Goal: Task Accomplishment & Management: Manage account settings

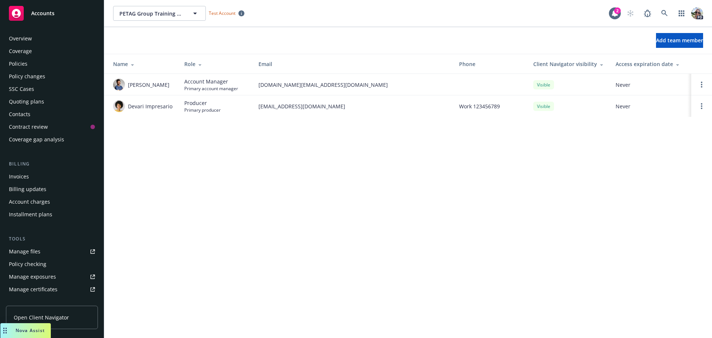
click at [23, 60] on div "Policies" at bounding box center [18, 64] width 19 height 12
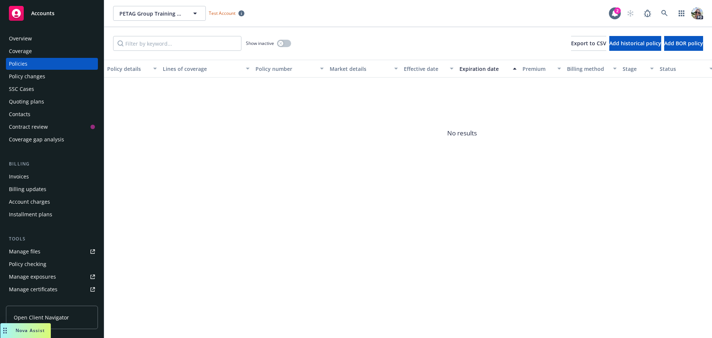
click at [37, 15] on span "Accounts" at bounding box center [42, 13] width 23 height 6
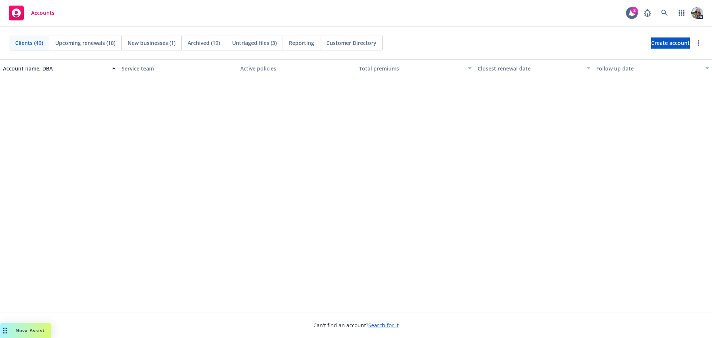
scroll to position [1218, 0]
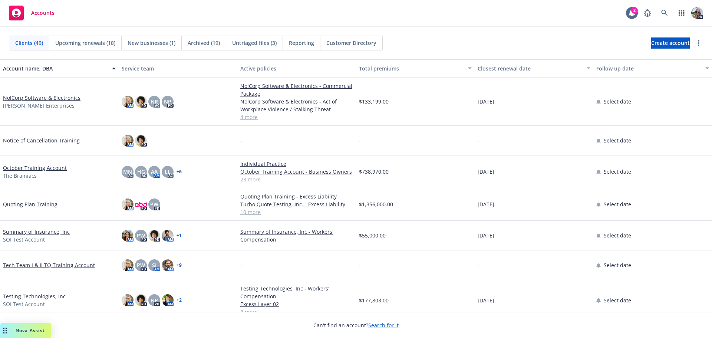
click at [19, 297] on link "Testing Technologies, Inc" at bounding box center [34, 296] width 63 height 8
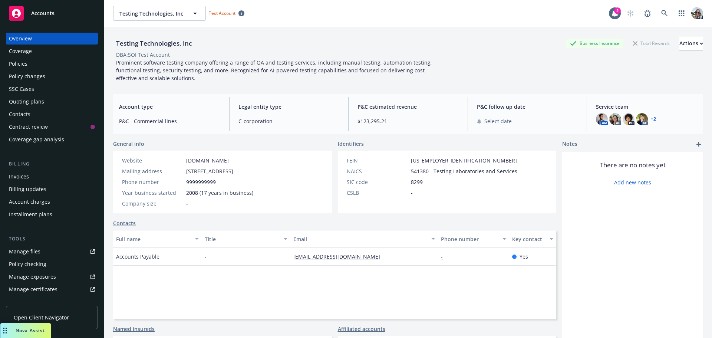
click at [17, 60] on div "Policies" at bounding box center [18, 64] width 19 height 12
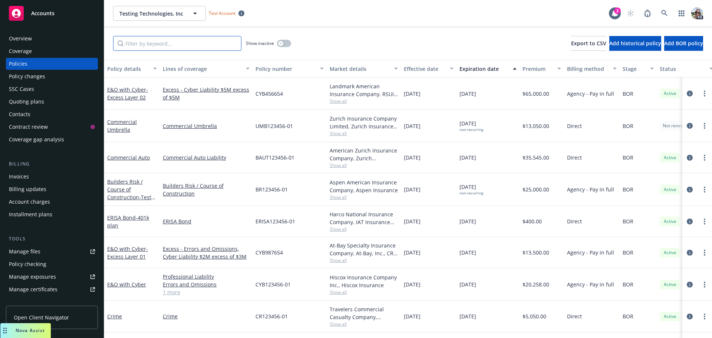
drag, startPoint x: 146, startPoint y: 47, endPoint x: 145, endPoint y: 40, distance: 6.3
click at [145, 40] on input "Filter by keyword..." at bounding box center [177, 43] width 128 height 15
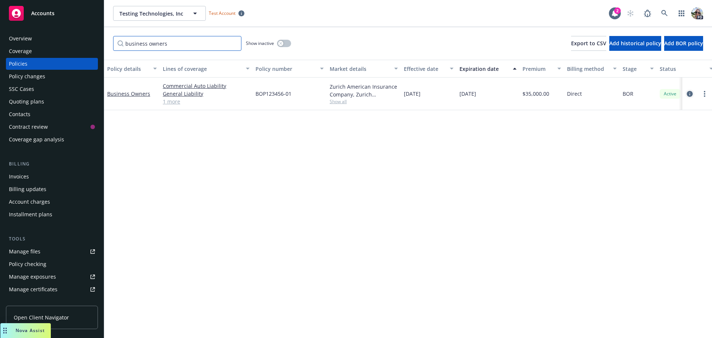
type input "business owners"
click at [687, 93] on icon "circleInformation" at bounding box center [689, 94] width 6 height 6
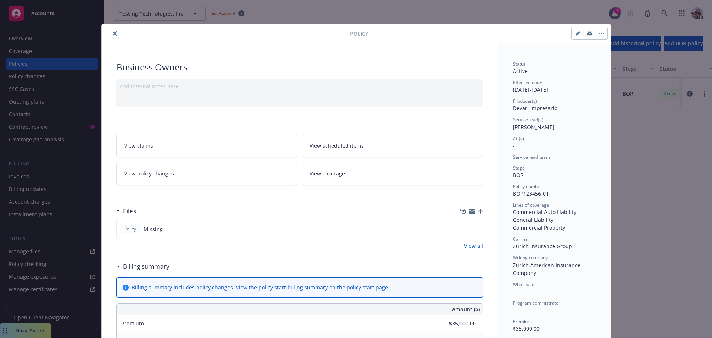
click at [575, 32] on icon "button" at bounding box center [577, 33] width 4 height 4
select select "BOR"
select select "12"
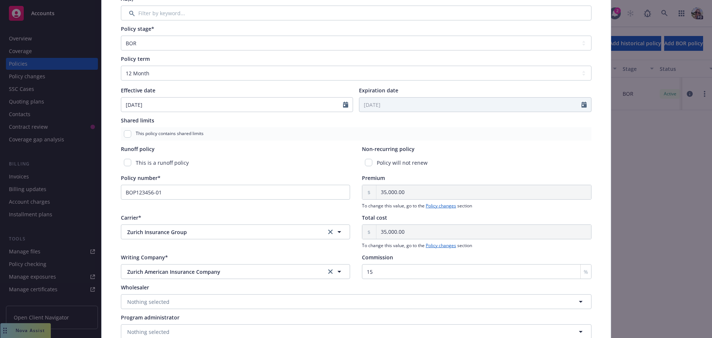
scroll to position [222, 0]
select select "10"
drag, startPoint x: 163, startPoint y: 104, endPoint x: -12, endPoint y: 107, distance: 175.3
click at [0, 107] on html "Accounts Overview Coverage Policies Policy changes SSC Cases Quoting plans Cont…" at bounding box center [356, 169] width 712 height 338
type input "[DATE]"
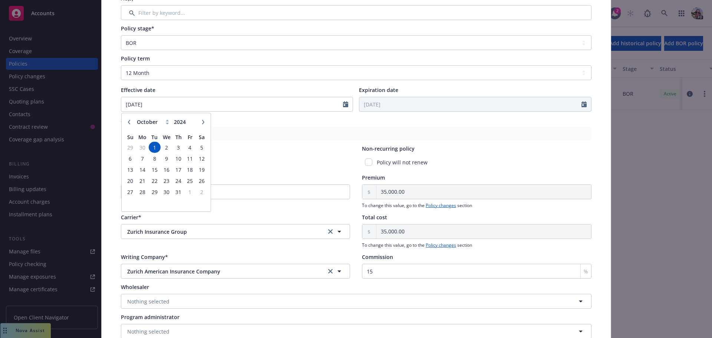
type input "[DATE]"
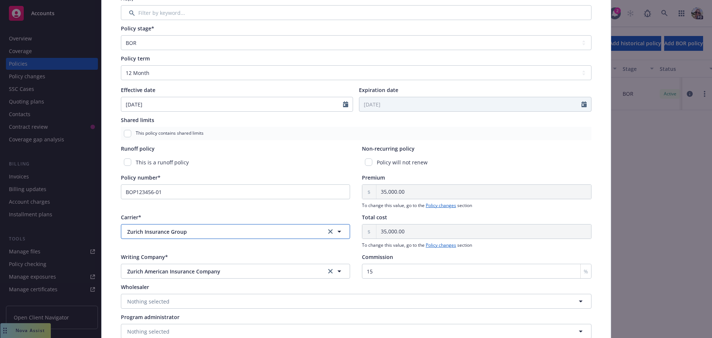
click at [195, 232] on span "Zurich Insurance Group" at bounding box center [220, 232] width 187 height 8
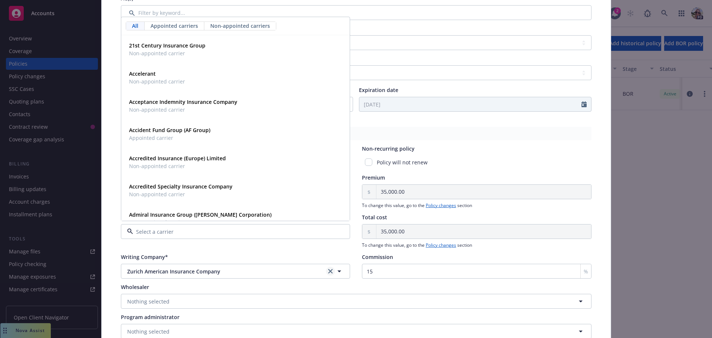
click at [329, 268] on link "clear selection" at bounding box center [330, 270] width 9 height 9
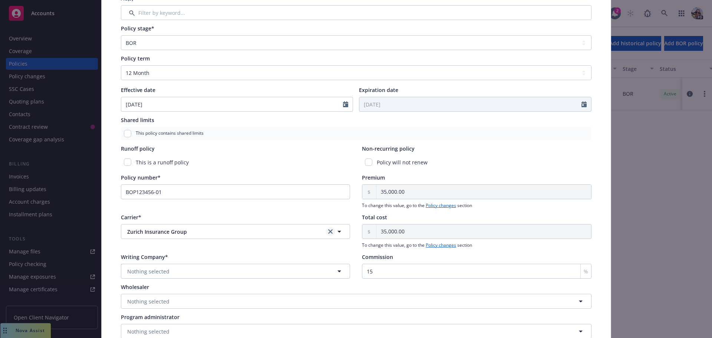
click at [328, 231] on icon "clear selection" at bounding box center [330, 231] width 4 height 4
click at [223, 272] on button "Loading..." at bounding box center [235, 271] width 229 height 15
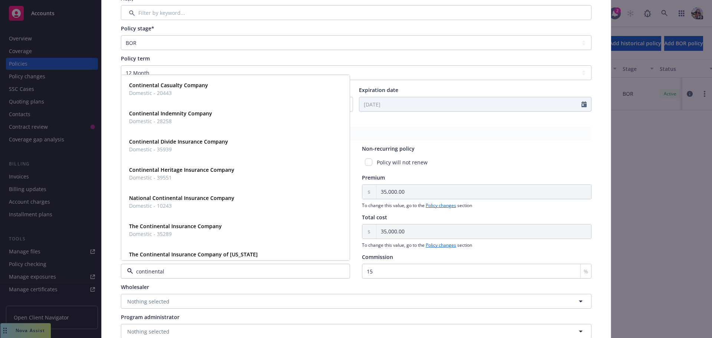
type input "continental"
click at [162, 87] on strong "Continental Casualty Company" at bounding box center [168, 85] width 79 height 7
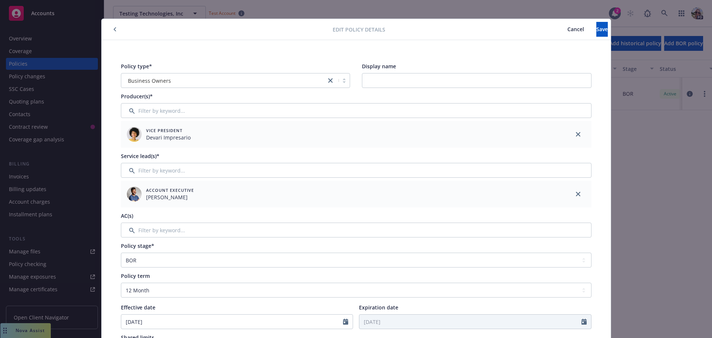
scroll to position [0, 0]
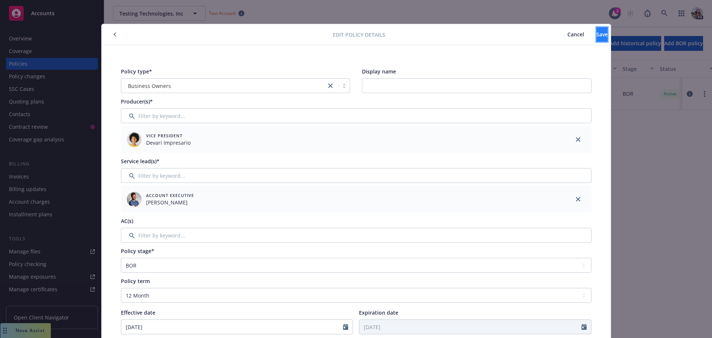
click at [596, 30] on button "Save" at bounding box center [601, 34] width 11 height 15
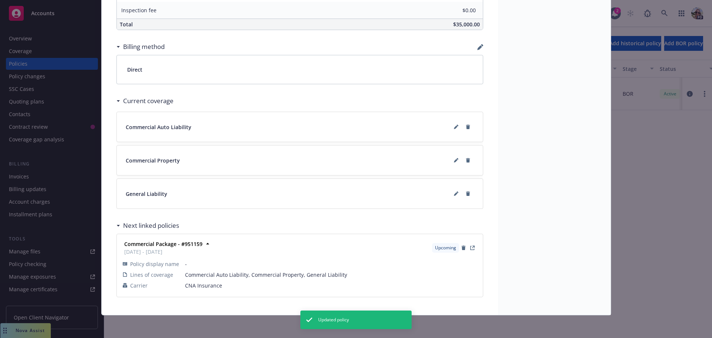
scroll to position [431, 0]
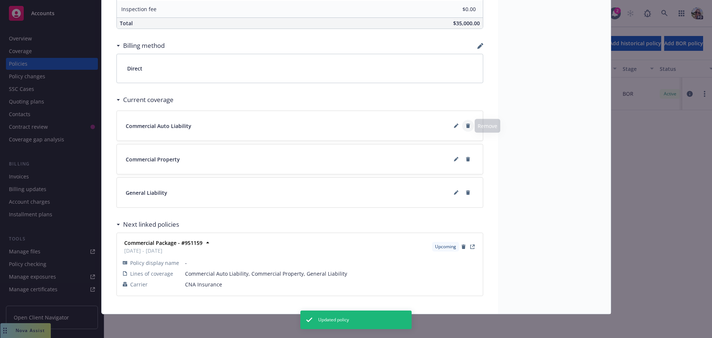
click at [467, 126] on button at bounding box center [468, 126] width 12 height 12
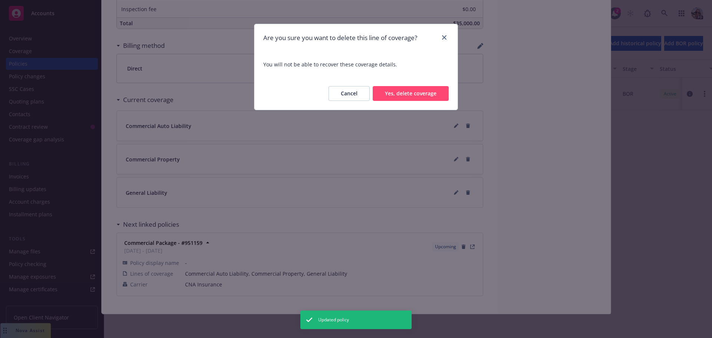
click at [415, 97] on button "Yes, delete coverage" at bounding box center [410, 93] width 76 height 15
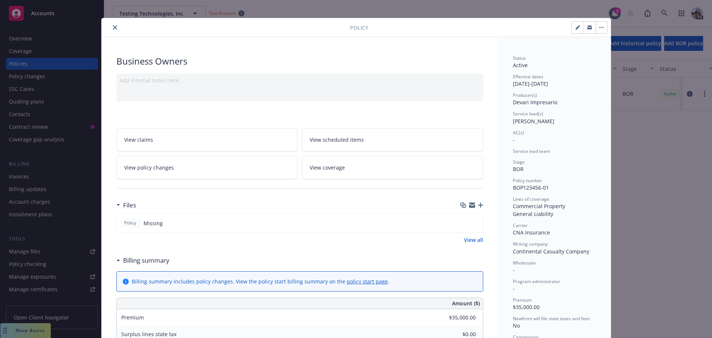
scroll to position [0, 0]
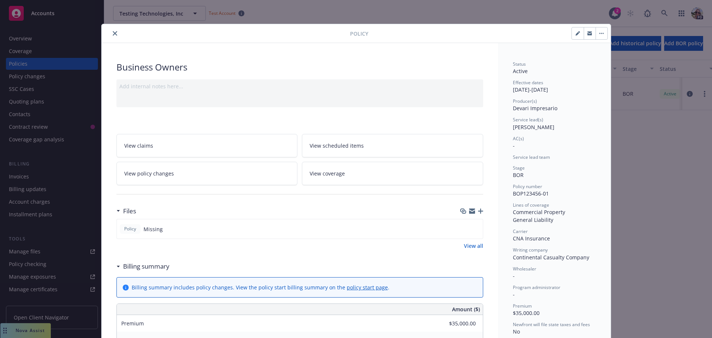
click at [114, 31] on icon "close" at bounding box center [115, 33] width 4 height 4
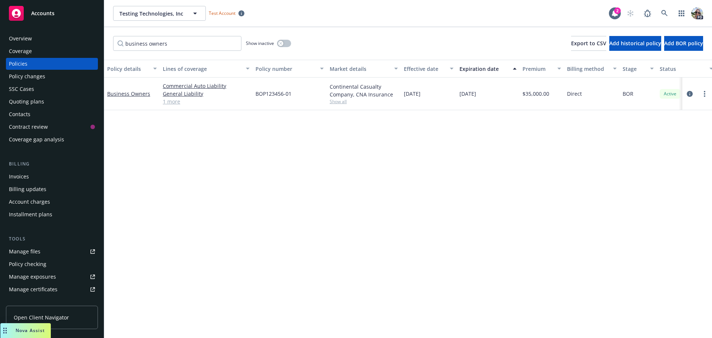
click at [173, 101] on link "1 more" at bounding box center [206, 101] width 87 height 8
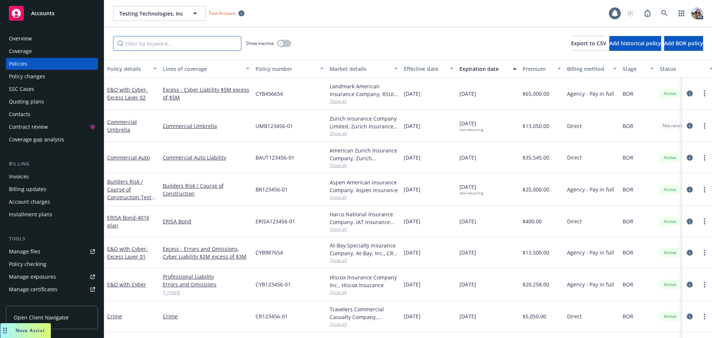
click at [156, 41] on input "Filter by keyword..." at bounding box center [177, 43] width 128 height 15
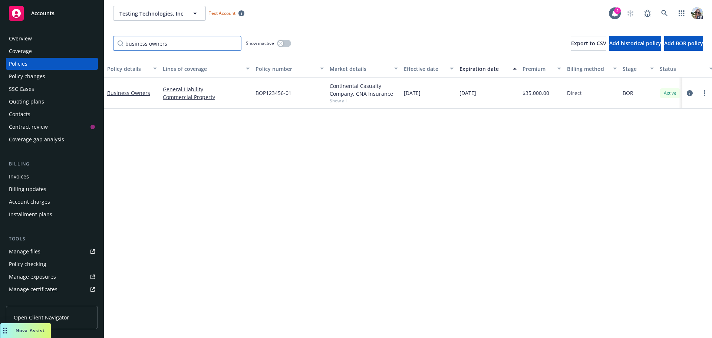
type input "business owners"
click at [704, 95] on circle "more" at bounding box center [703, 95] width 1 height 1
click at [703, 95] on link "more" at bounding box center [704, 93] width 9 height 9
click at [705, 93] on circle "more" at bounding box center [703, 92] width 1 height 1
click at [663, 110] on link "Manage lines of coverage" at bounding box center [664, 108] width 87 height 15
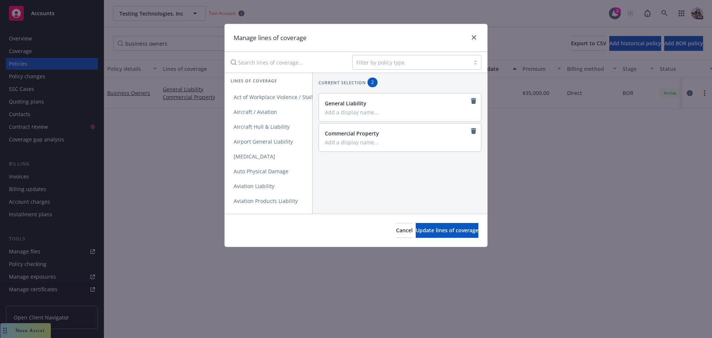
click at [245, 63] on input "Search lines of coverage..." at bounding box center [286, 62] width 120 height 15
click at [278, 142] on span "Commercial Auto Liability" at bounding box center [265, 141] width 81 height 7
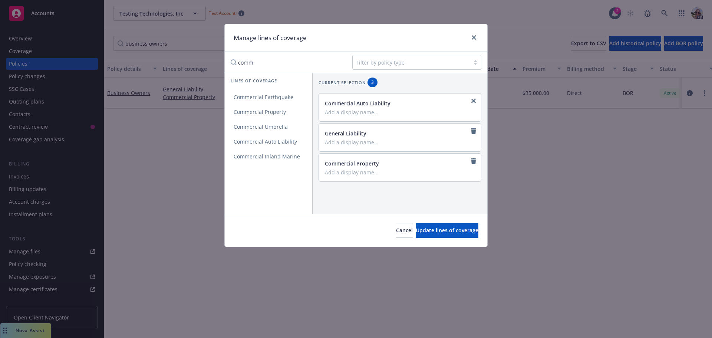
drag, startPoint x: 263, startPoint y: 65, endPoint x: 237, endPoint y: 64, distance: 26.0
click at [237, 64] on input "comm" at bounding box center [286, 62] width 120 height 15
type input "crime"
click at [245, 101] on link "Crime" at bounding box center [268, 97] width 87 height 15
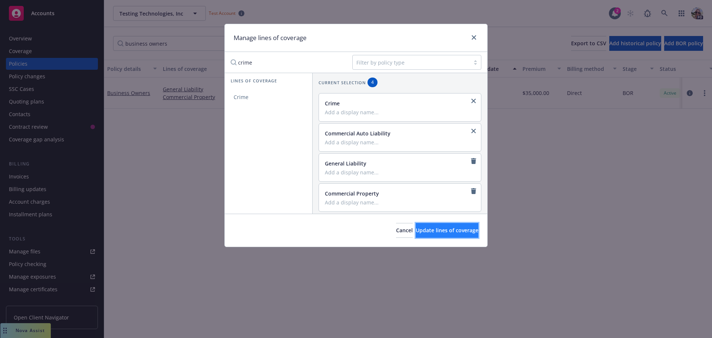
click at [415, 231] on span "Update lines of coverage" at bounding box center [446, 229] width 63 height 7
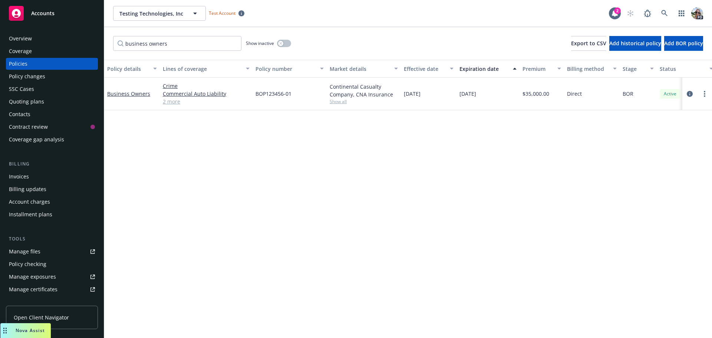
click at [170, 104] on link "2 more" at bounding box center [206, 101] width 87 height 8
click at [173, 102] on link "2 more" at bounding box center [206, 101] width 87 height 8
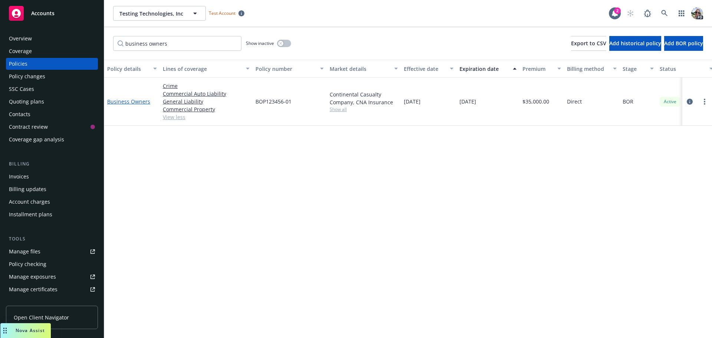
click at [121, 101] on link "Business Owners" at bounding box center [128, 101] width 43 height 7
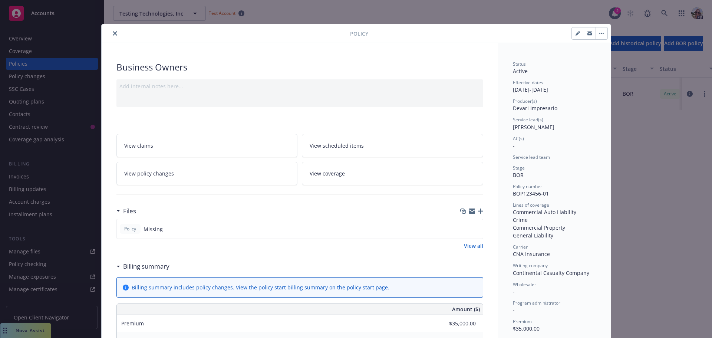
click at [140, 176] on span "View policy changes" at bounding box center [149, 173] width 50 height 8
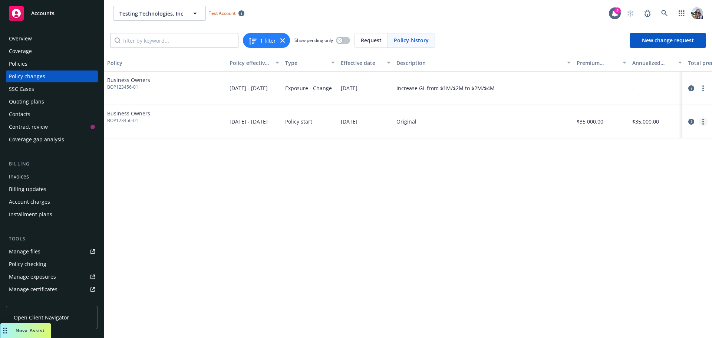
click at [703, 122] on link "more" at bounding box center [702, 121] width 9 height 9
click at [603, 183] on link "Edit billing info" at bounding box center [643, 181] width 127 height 15
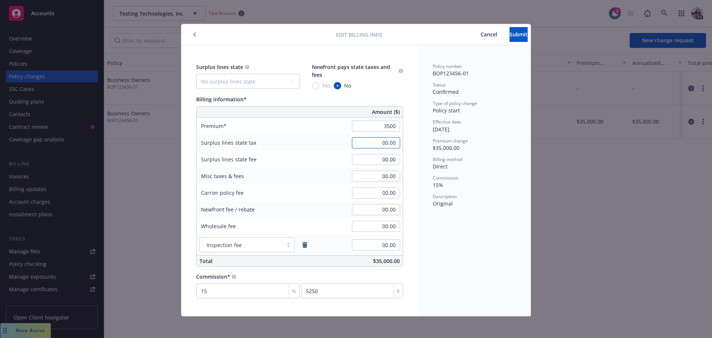
type input "3,500.00"
type input "525"
click at [226, 83] on select "No surplus lines state [US_STATE] [US_STATE] [US_STATE] [US_STATE] [US_STATE] […" at bounding box center [248, 81] width 104 height 15
click at [239, 53] on div "Surplus lines state No surplus lines state [US_STATE] [US_STATE] [US_STATE] [US…" at bounding box center [299, 180] width 236 height 271
click at [239, 80] on select "No surplus lines state [US_STATE] [US_STATE] [US_STATE] [US_STATE] [US_STATE] […" at bounding box center [248, 81] width 104 height 15
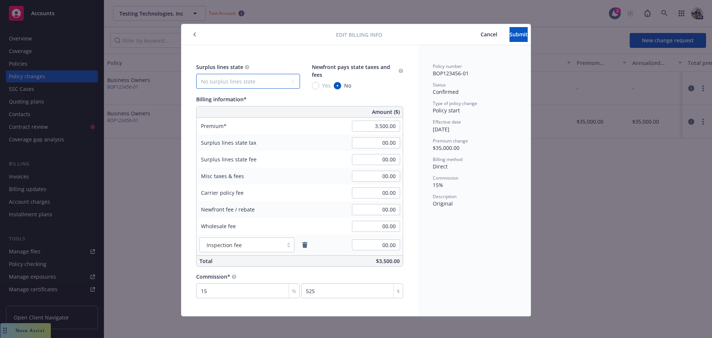
select select "CA"
click at [196, 74] on select "No surplus lines state [US_STATE] [US_STATE] [US_STATE] [US_STATE] [US_STATE] […" at bounding box center [248, 81] width 104 height 15
type input "105.00"
type input "6.30"
click at [249, 83] on select "No surplus lines state [US_STATE] [US_STATE] [US_STATE] [US_STATE] [US_STATE] […" at bounding box center [248, 81] width 104 height 15
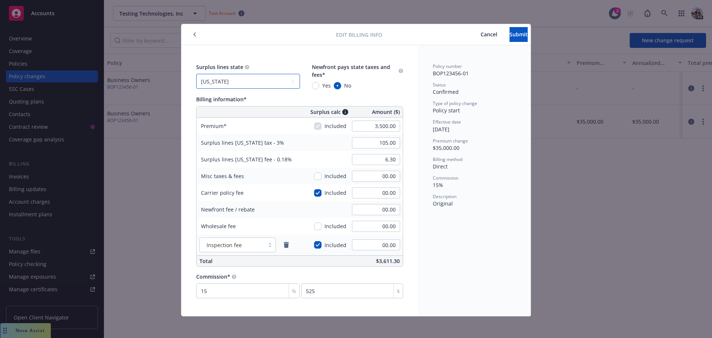
select select "NONE"
click at [196, 74] on select "No surplus lines state [US_STATE] [US_STATE] [US_STATE] [US_STATE] [US_STATE] […" at bounding box center [248, 81] width 104 height 15
type input "00.00"
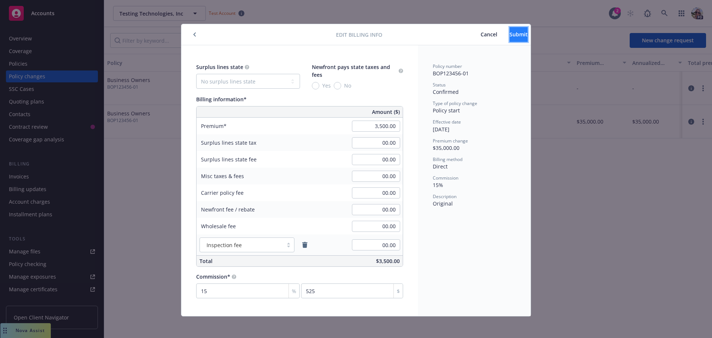
click at [509, 37] on span "Submit" at bounding box center [518, 34] width 18 height 7
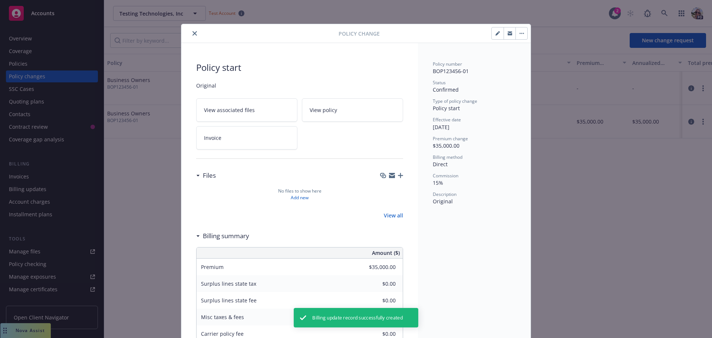
type input "$3,500.00"
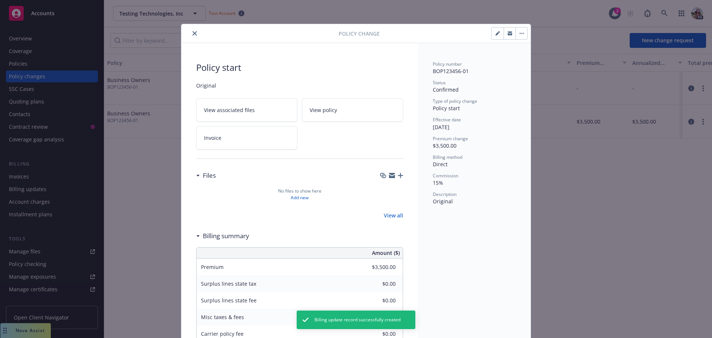
click at [192, 31] on icon "close" at bounding box center [194, 33] width 4 height 4
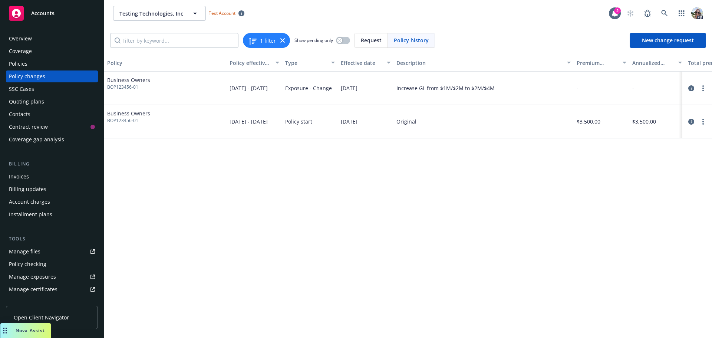
click at [22, 61] on div "Policies" at bounding box center [18, 64] width 19 height 12
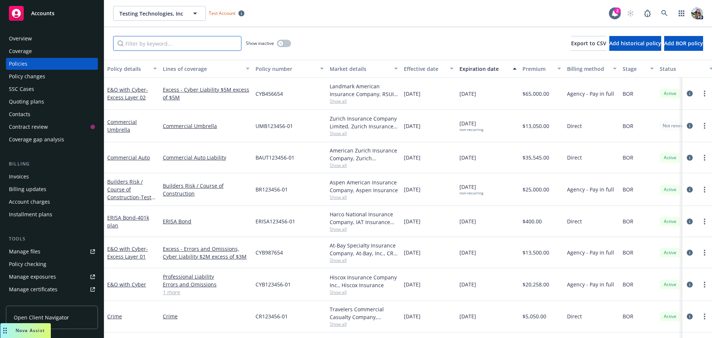
click at [159, 39] on input "Filter by keyword..." at bounding box center [177, 43] width 128 height 15
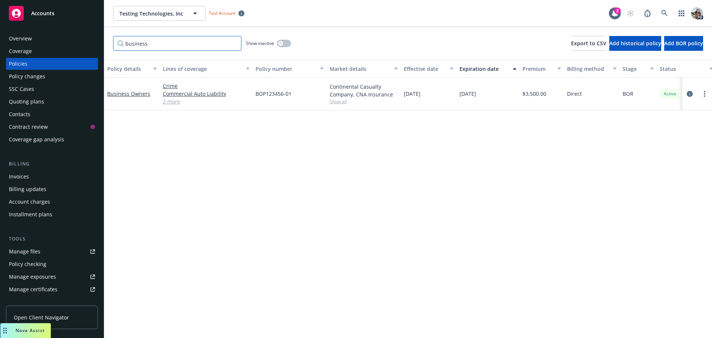
type input "business"
click at [172, 101] on link "2 more" at bounding box center [206, 101] width 87 height 8
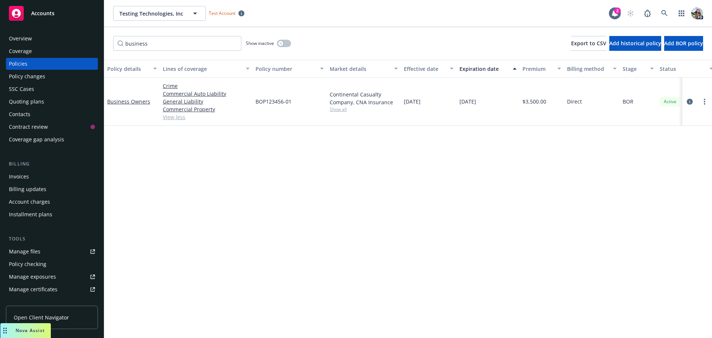
click at [172, 117] on link "View less" at bounding box center [206, 117] width 87 height 8
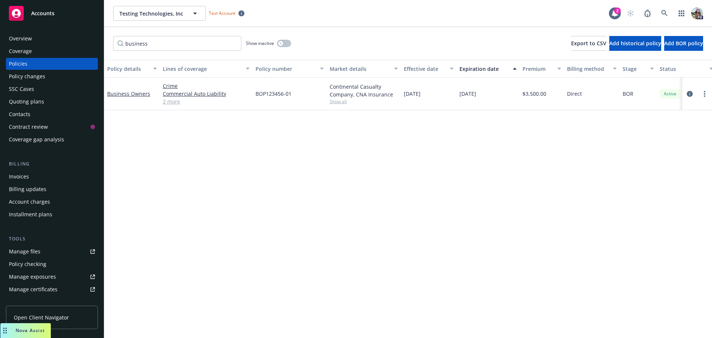
click at [171, 102] on link "2 more" at bounding box center [206, 101] width 87 height 8
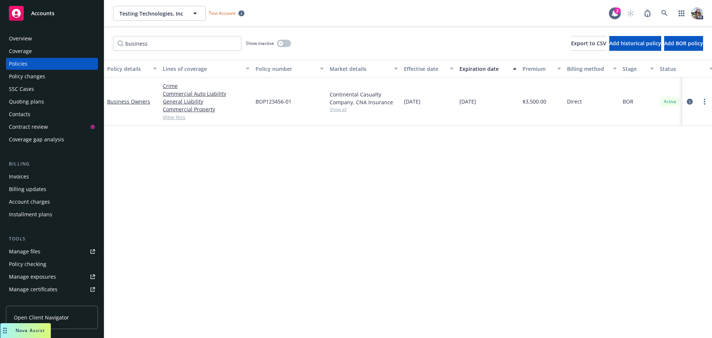
click at [178, 120] on link "View less" at bounding box center [206, 117] width 87 height 8
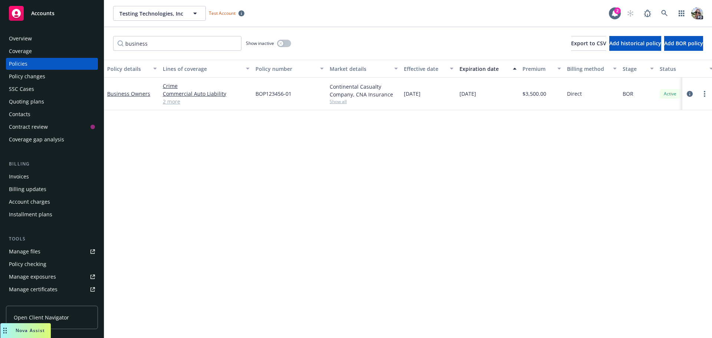
click at [173, 103] on link "2 more" at bounding box center [206, 101] width 87 height 8
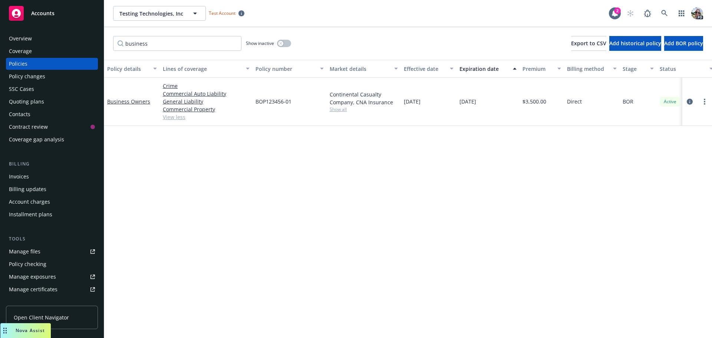
click at [175, 116] on link "View less" at bounding box center [206, 117] width 87 height 8
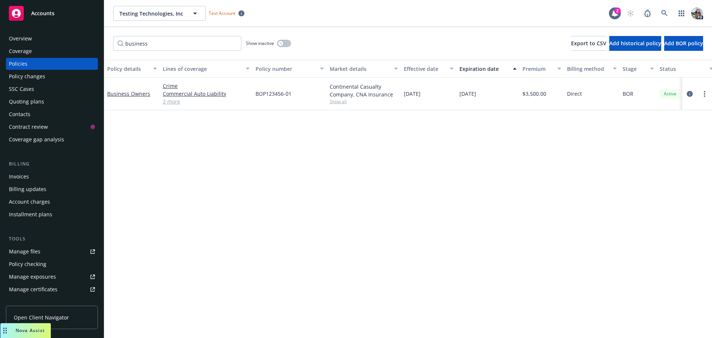
click at [170, 103] on link "2 more" at bounding box center [206, 101] width 87 height 8
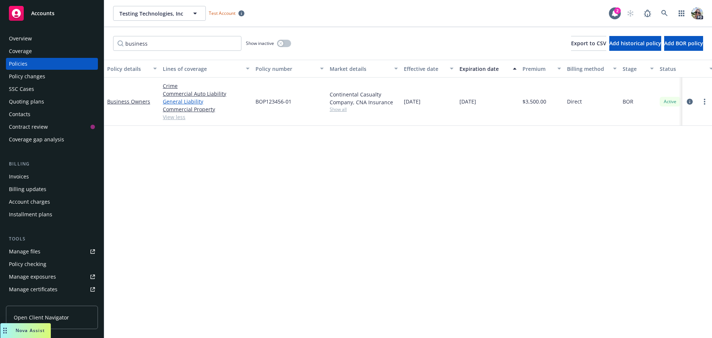
click at [178, 103] on link "General Liability" at bounding box center [206, 101] width 87 height 8
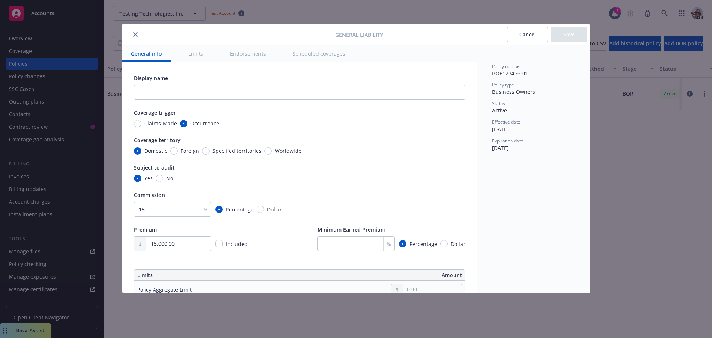
click at [133, 30] on button "close" at bounding box center [135, 34] width 9 height 9
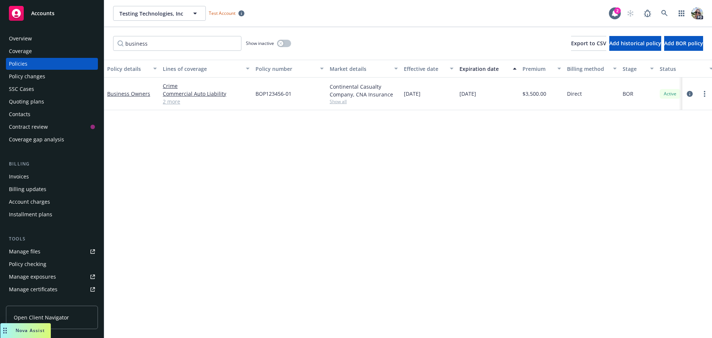
click at [170, 101] on link "2 more" at bounding box center [206, 101] width 87 height 8
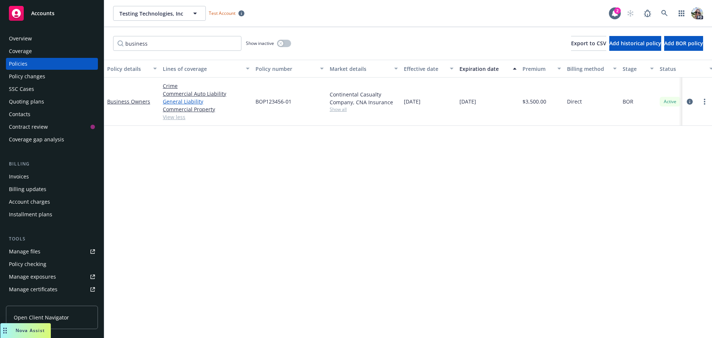
click at [175, 102] on link "General Liability" at bounding box center [206, 101] width 87 height 8
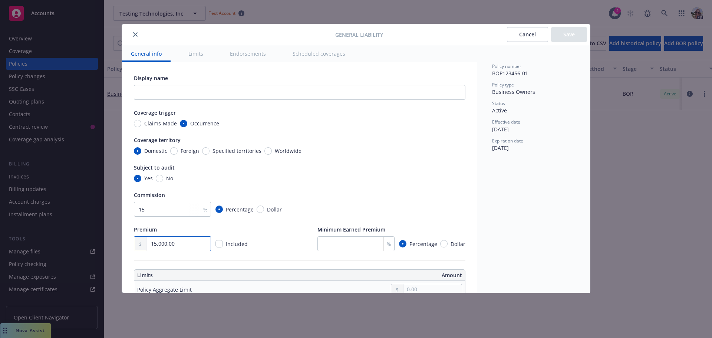
drag, startPoint x: 190, startPoint y: 246, endPoint x: 132, endPoint y: 246, distance: 58.2
drag, startPoint x: 155, startPoint y: 208, endPoint x: 127, endPoint y: 210, distance: 27.9
click at [526, 37] on button "Cancel" at bounding box center [527, 34] width 41 height 15
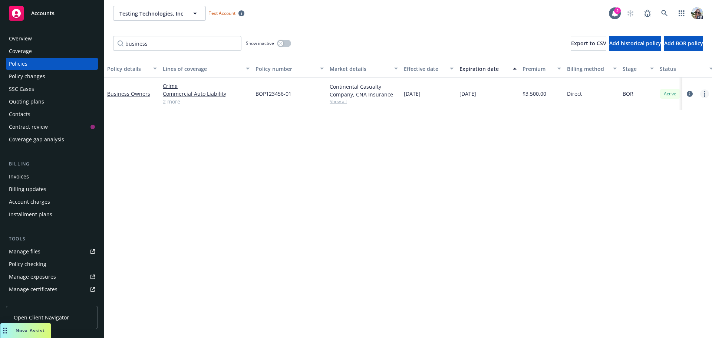
click at [703, 90] on link "more" at bounding box center [704, 93] width 9 height 9
click at [653, 109] on link "Manage lines of coverage" at bounding box center [664, 109] width 87 height 15
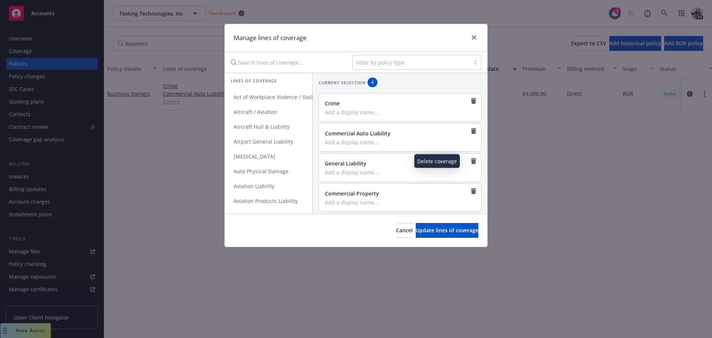
click at [470, 160] on icon "remove" at bounding box center [473, 161] width 6 height 6
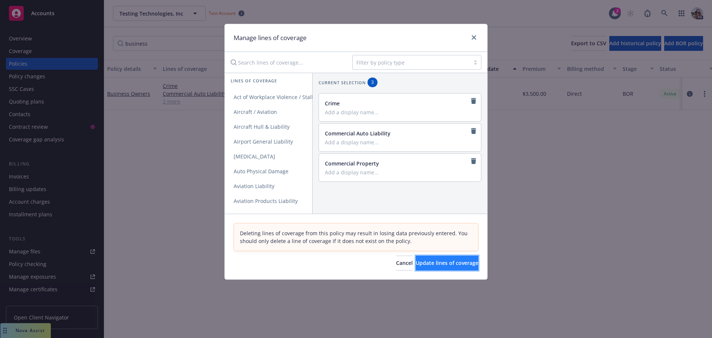
click at [423, 260] on span "Update lines of coverage" at bounding box center [446, 262] width 63 height 7
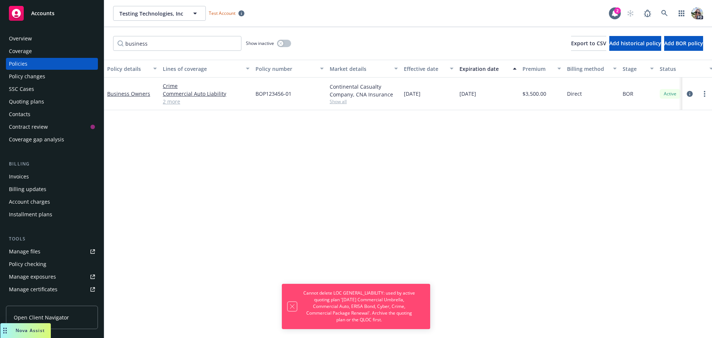
click at [289, 306] on icon "Dismiss notification" at bounding box center [292, 306] width 6 height 6
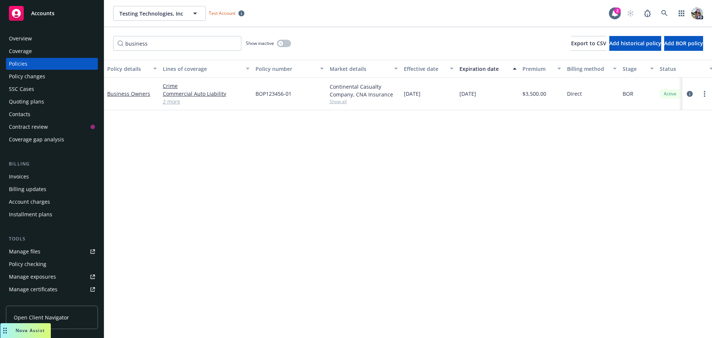
click at [168, 101] on link "2 more" at bounding box center [206, 101] width 87 height 8
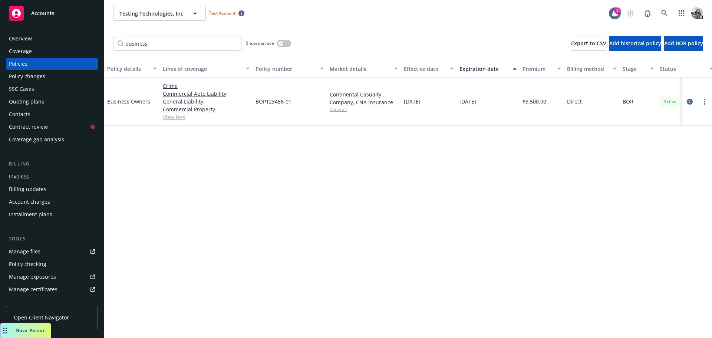
click at [48, 98] on div "Quoting plans" at bounding box center [52, 102] width 86 height 12
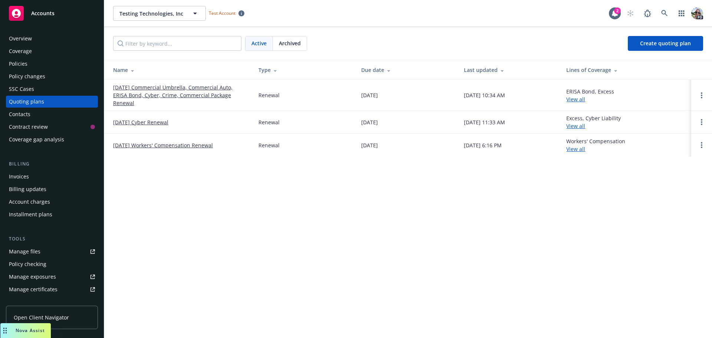
click at [149, 91] on link "[DATE] Commercial Umbrella, Commercial Auto, ERISA Bond, Cyber, Crime, Commerci…" at bounding box center [179, 94] width 133 height 23
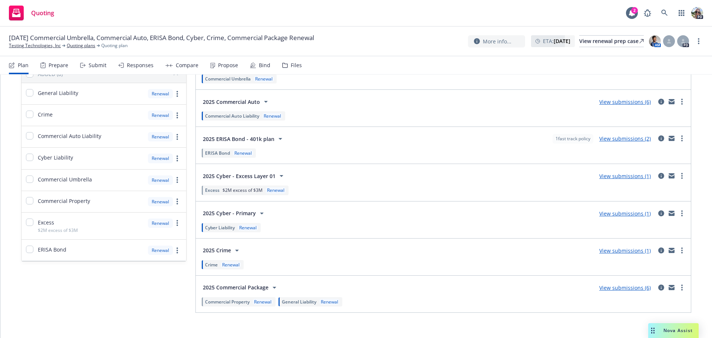
scroll to position [85, 0]
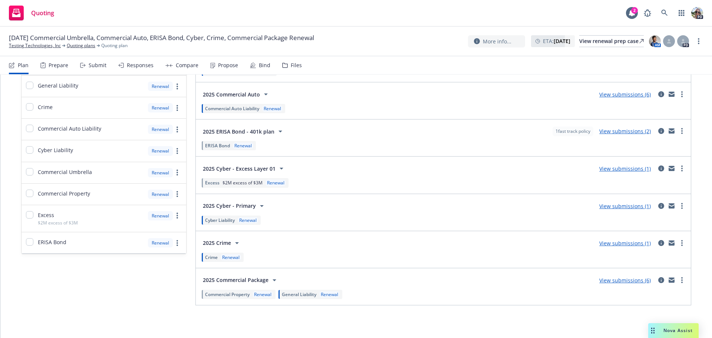
click at [293, 291] on span "General Liability" at bounding box center [299, 294] width 34 height 6
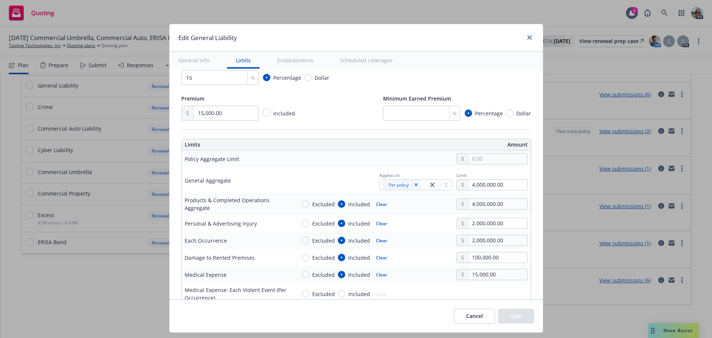
scroll to position [259, 0]
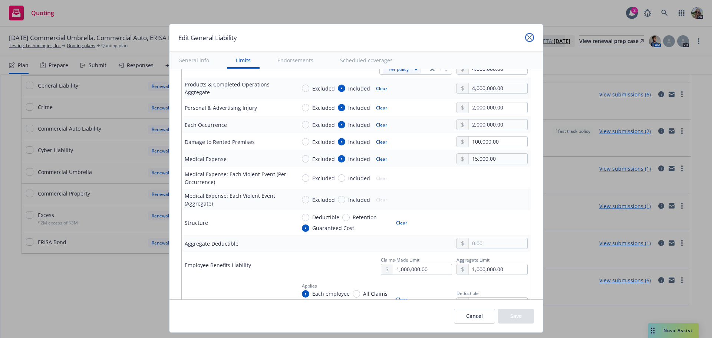
click at [528, 37] on icon "close" at bounding box center [529, 37] width 4 height 4
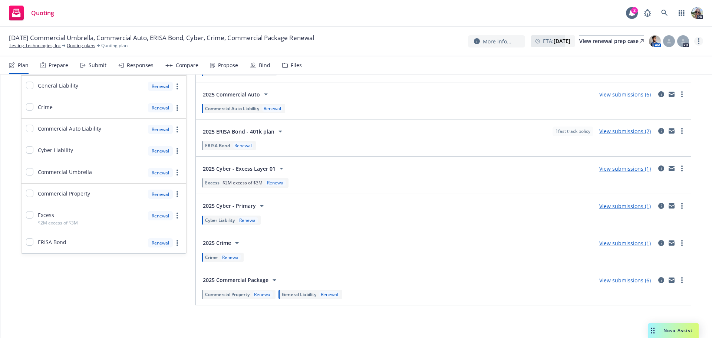
click at [696, 42] on link "more" at bounding box center [698, 41] width 9 height 9
click at [658, 100] on link "Archive quoting plan" at bounding box center [661, 100] width 83 height 15
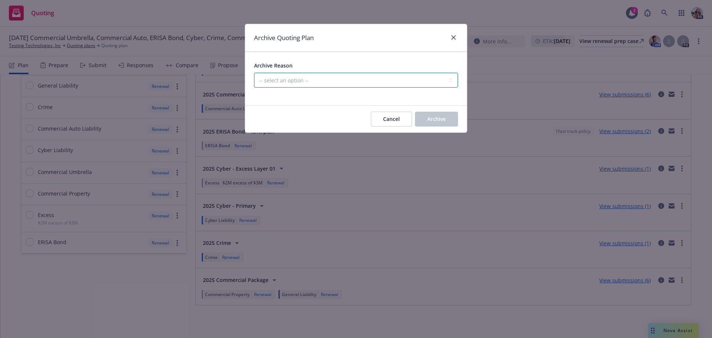
click at [293, 83] on select "-- select an option -- All policies in this renewal plan are auto-renewed Creat…" at bounding box center [356, 80] width 204 height 15
select select "ARCHIVED_DUPLICATE"
click at [254, 73] on select "-- select an option -- All policies in this renewal plan are auto-renewed Creat…" at bounding box center [356, 80] width 204 height 15
click at [428, 120] on span "Archive" at bounding box center [436, 118] width 19 height 7
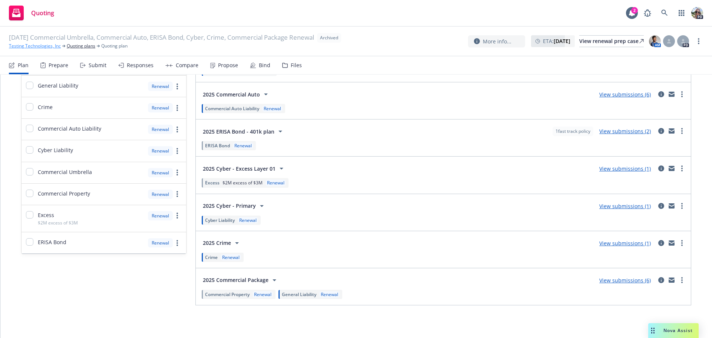
click at [47, 47] on link "Testing Technologies, Inc" at bounding box center [35, 46] width 52 height 7
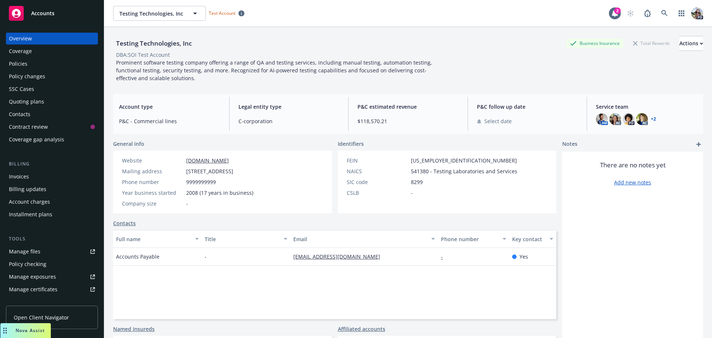
click at [15, 66] on div "Policies" at bounding box center [18, 64] width 19 height 12
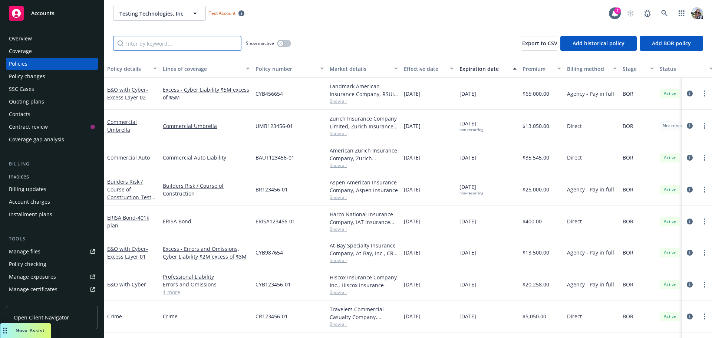
click at [135, 40] on input "Filter by keyword..." at bounding box center [177, 43] width 128 height 15
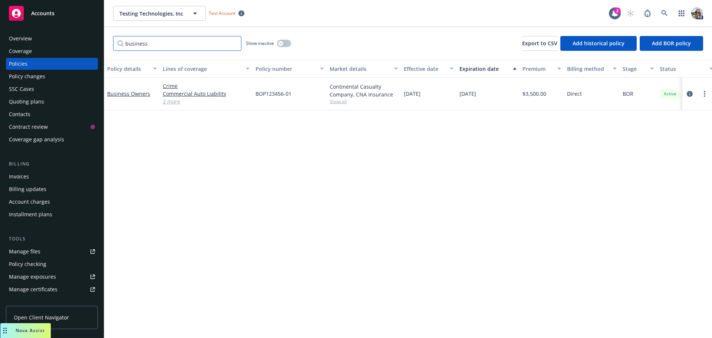
type input "business"
click at [173, 102] on link "2 more" at bounding box center [206, 101] width 87 height 8
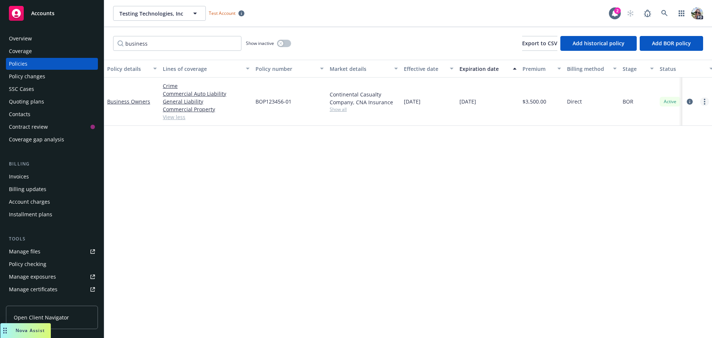
click at [706, 101] on link "more" at bounding box center [704, 101] width 9 height 9
click at [652, 120] on link "Manage lines of coverage" at bounding box center [664, 116] width 87 height 15
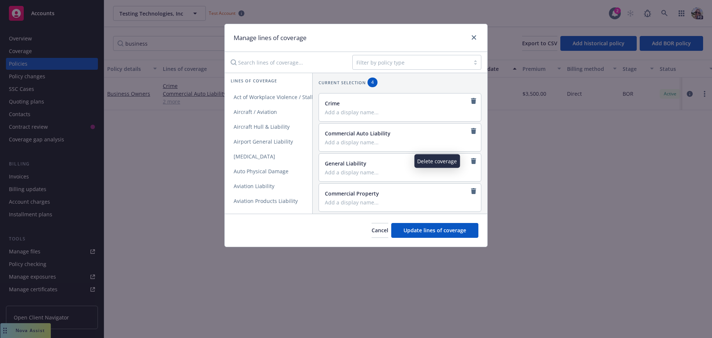
drag, startPoint x: 468, startPoint y: 160, endPoint x: 455, endPoint y: 182, distance: 26.1
click at [471, 160] on icon "remove" at bounding box center [473, 161] width 5 height 6
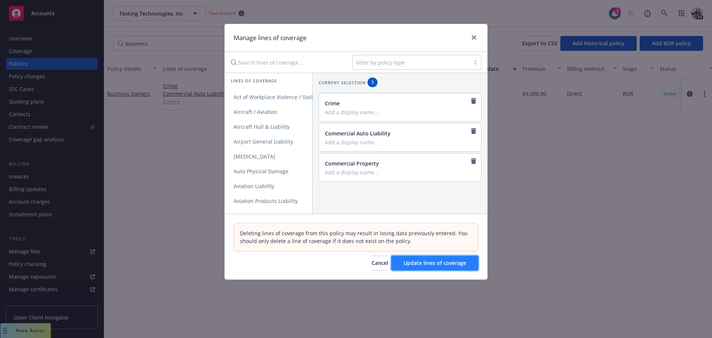
click at [436, 269] on button "Update lines of coverage" at bounding box center [434, 262] width 87 height 15
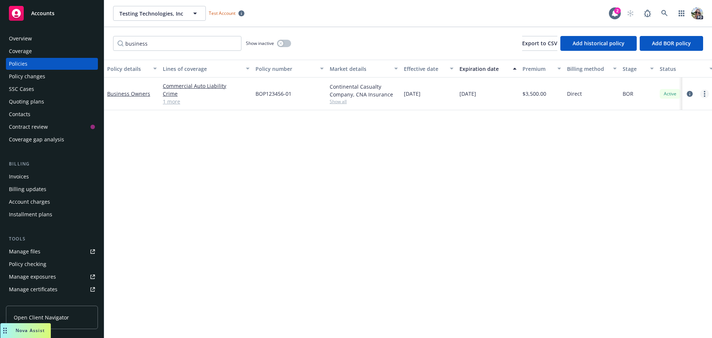
click at [703, 93] on link "more" at bounding box center [704, 93] width 9 height 9
click at [646, 110] on link "Manage lines of coverage" at bounding box center [664, 109] width 87 height 15
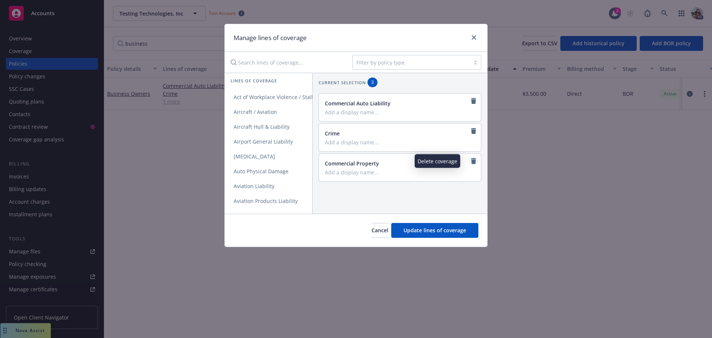
click at [471, 162] on icon "remove" at bounding box center [473, 161] width 5 height 6
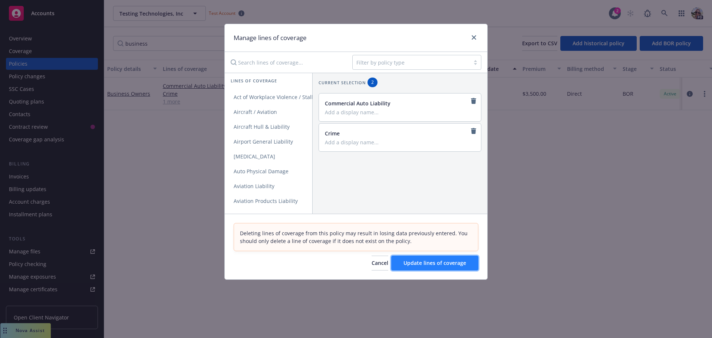
click at [458, 267] on button "Update lines of coverage" at bounding box center [434, 262] width 87 height 15
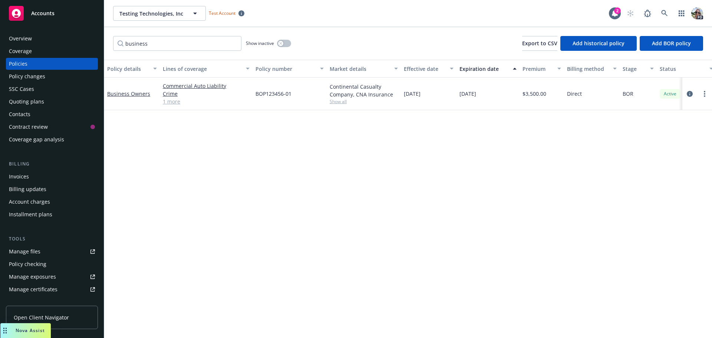
drag, startPoint x: 259, startPoint y: 70, endPoint x: 273, endPoint y: 64, distance: 15.1
click at [259, 69] on div "Policy number" at bounding box center [285, 69] width 60 height 8
click at [701, 92] on link "more" at bounding box center [704, 93] width 9 height 9
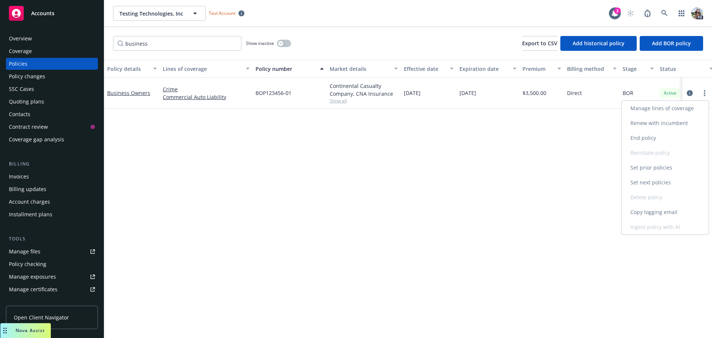
click at [642, 110] on link "Manage lines of coverage" at bounding box center [664, 108] width 87 height 15
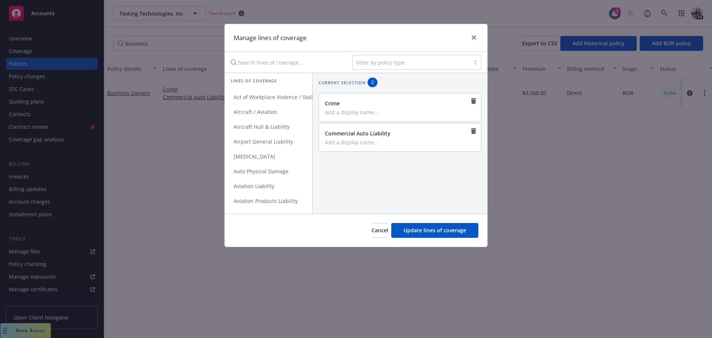
click at [277, 60] on input "Search lines of coverage..." at bounding box center [286, 62] width 120 height 15
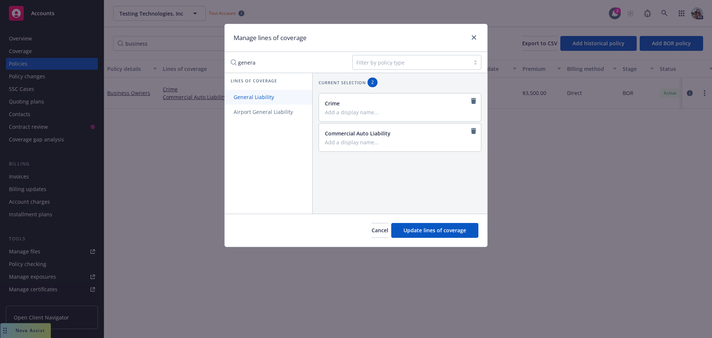
click at [266, 99] on span "General Liability" at bounding box center [254, 96] width 58 height 7
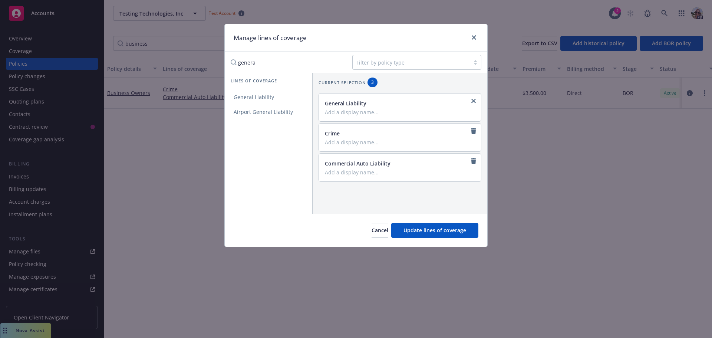
click at [264, 63] on input "genera" at bounding box center [286, 62] width 120 height 15
type input "g"
type input "proper"
click at [259, 113] on span "Commercial Property" at bounding box center [260, 111] width 70 height 7
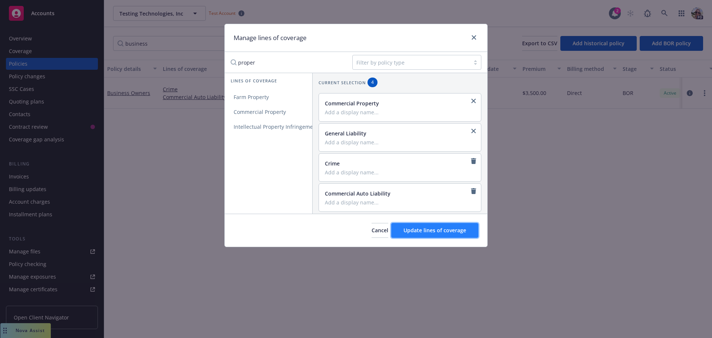
click at [421, 228] on span "Update lines of coverage" at bounding box center [434, 229] width 63 height 7
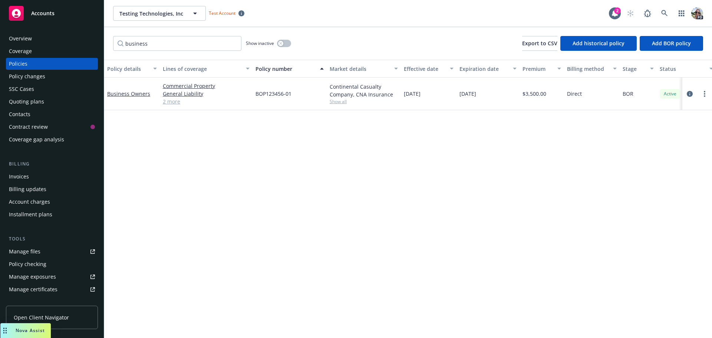
click at [173, 100] on link "2 more" at bounding box center [206, 101] width 87 height 8
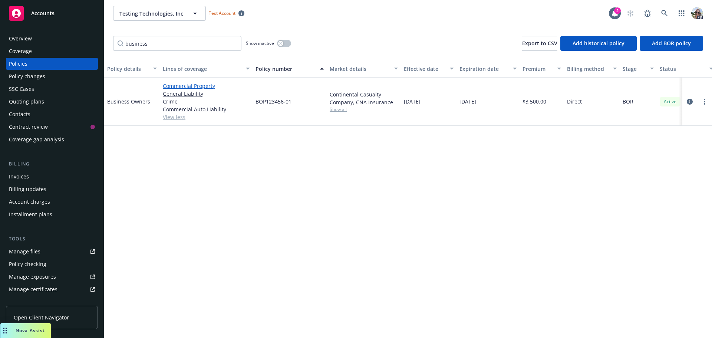
click at [180, 86] on link "Commercial Property" at bounding box center [206, 86] width 87 height 8
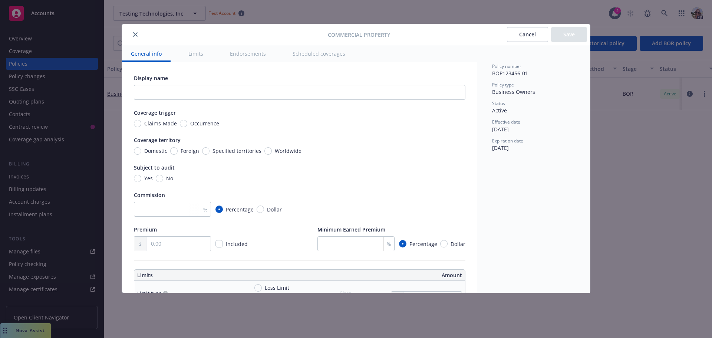
click at [135, 30] on button "close" at bounding box center [135, 34] width 9 height 9
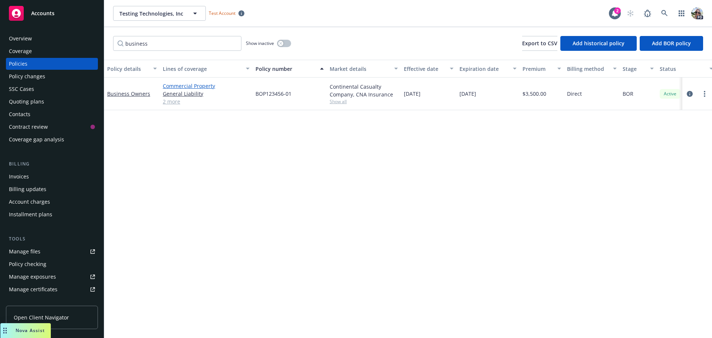
click at [182, 84] on link "Commercial Property" at bounding box center [206, 86] width 87 height 8
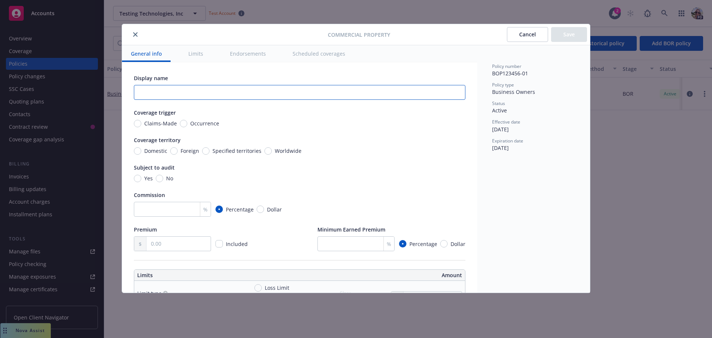
click at [149, 94] on input "text" at bounding box center [299, 92] width 331 height 15
type input "[US_STATE]"
click at [212, 113] on div "Coverage trigger" at bounding box center [299, 113] width 331 height 8
drag, startPoint x: 177, startPoint y: 93, endPoint x: 122, endPoint y: 93, distance: 54.9
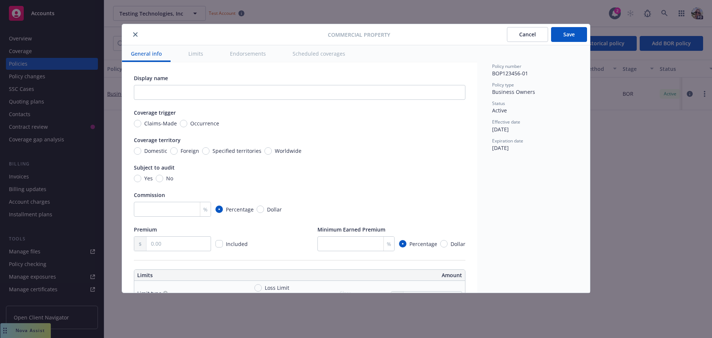
click at [190, 113] on div "Coverage trigger" at bounding box center [299, 113] width 331 height 8
drag, startPoint x: 398, startPoint y: 34, endPoint x: 324, endPoint y: 36, distance: 74.5
click at [324, 36] on div "Commercial Property Cancel Save" at bounding box center [356, 34] width 468 height 21
click at [264, 122] on div "Claims-Made Occurrence" at bounding box center [299, 123] width 331 height 8
click at [182, 124] on input "Occurrence" at bounding box center [183, 123] width 7 height 7
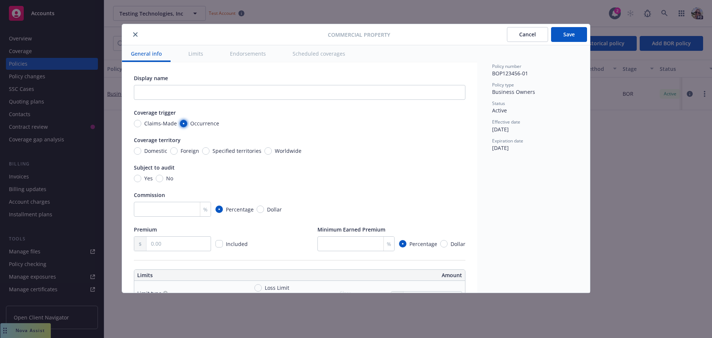
radio input "true"
click at [136, 151] on input "Domestic" at bounding box center [137, 150] width 7 height 7
radio input "true"
click at [160, 178] on input "No" at bounding box center [159, 178] width 7 height 7
radio input "true"
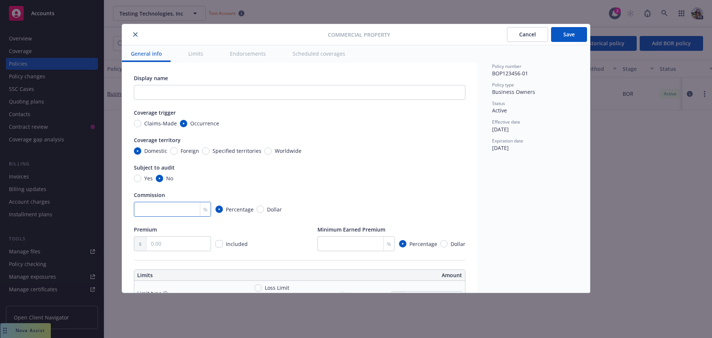
click at [158, 209] on input "number" at bounding box center [172, 209] width 77 height 15
type input "15"
click at [162, 245] on input "text" at bounding box center [178, 243] width 64 height 14
click at [218, 242] on input "checkbox" at bounding box center [218, 243] width 7 height 7
click at [219, 245] on input "checkbox" at bounding box center [218, 243] width 7 height 7
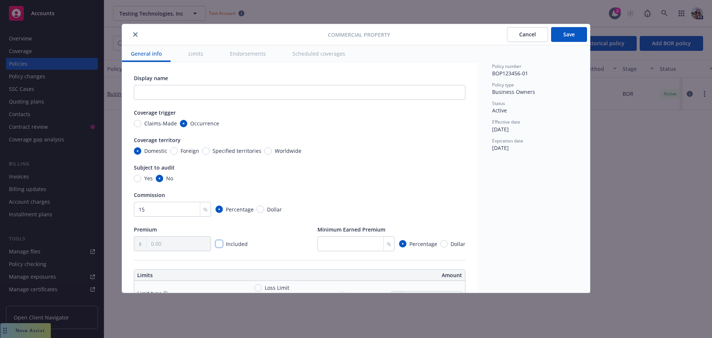
checkbox input "false"
click at [179, 245] on input "text" at bounding box center [178, 243] width 64 height 14
type input "876.00"
click at [217, 243] on input "checkbox" at bounding box center [218, 243] width 7 height 7
checkbox input "true"
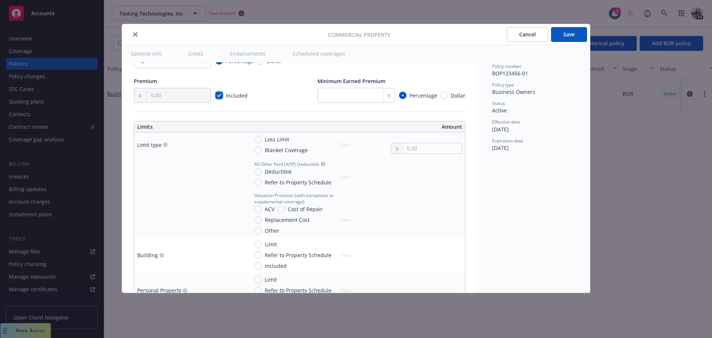
scroll to position [185, 0]
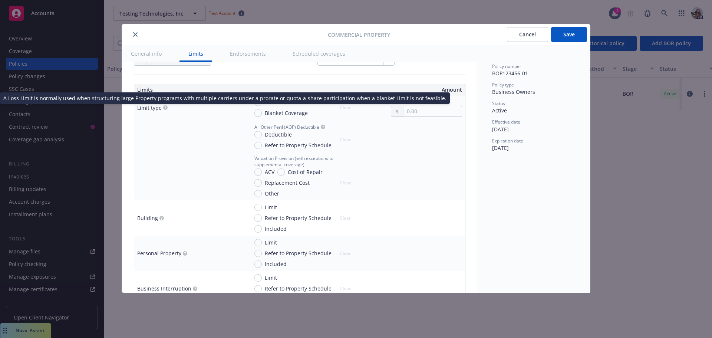
click at [164, 107] on circle "button" at bounding box center [165, 107] width 4 height 4
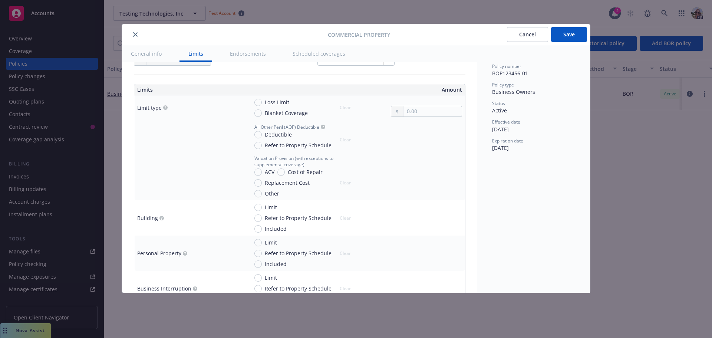
click at [166, 107] on circle "button" at bounding box center [165, 107] width 4 height 4
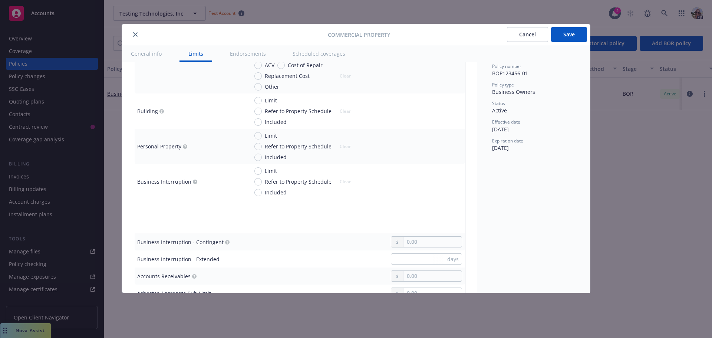
scroll to position [296, 0]
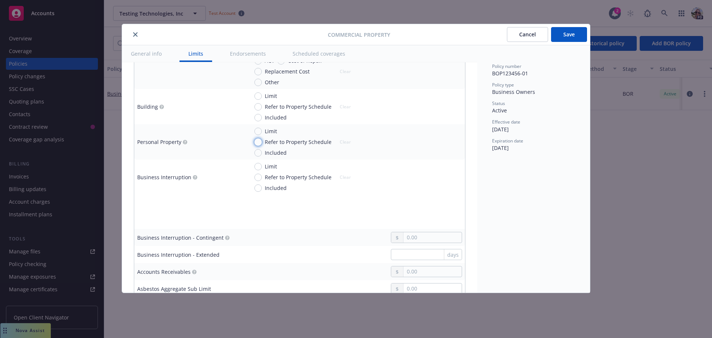
click at [257, 142] on input "Refer to Property Schedule" at bounding box center [257, 141] width 7 height 7
click at [346, 143] on button "Clear" at bounding box center [345, 142] width 20 height 10
click at [258, 142] on input "Refer to Property Schedule" at bounding box center [257, 141] width 7 height 7
radio input "true"
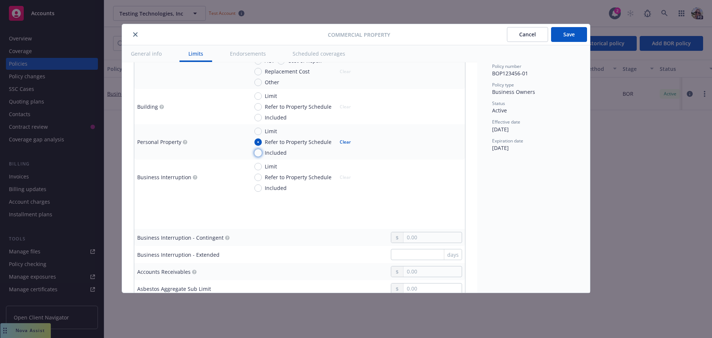
click at [258, 152] on input "Included" at bounding box center [257, 152] width 7 height 7
radio input "true"
click at [256, 140] on input "Refer to Property Schedule" at bounding box center [257, 141] width 7 height 7
click at [259, 142] on input "Refer to Property Schedule" at bounding box center [257, 141] width 7 height 7
click at [341, 140] on button "Clear" at bounding box center [345, 142] width 20 height 10
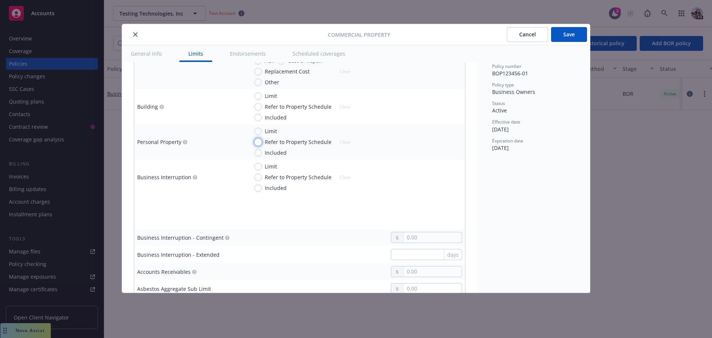
click at [257, 142] on input "Refer to Property Schedule" at bounding box center [257, 141] width 7 height 7
click at [342, 140] on button "Clear" at bounding box center [345, 142] width 20 height 10
radio input "false"
click at [258, 130] on input "Limit" at bounding box center [257, 130] width 7 height 7
radio input "true"
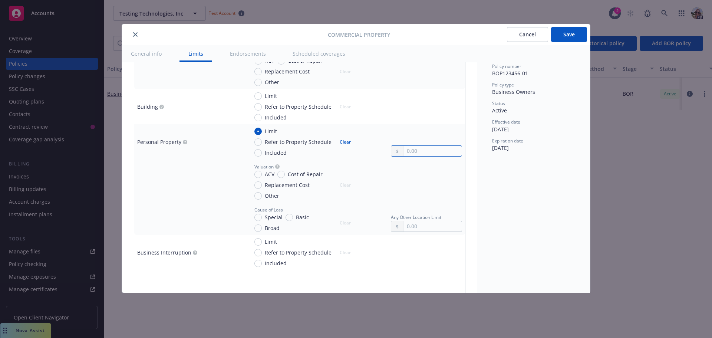
click at [405, 150] on input "text" at bounding box center [432, 151] width 58 height 10
type input "100,000.00"
click at [226, 207] on td at bounding box center [189, 218] width 111 height 32
click at [256, 185] on input "Replacement Cost" at bounding box center [257, 184] width 7 height 7
radio input "true"
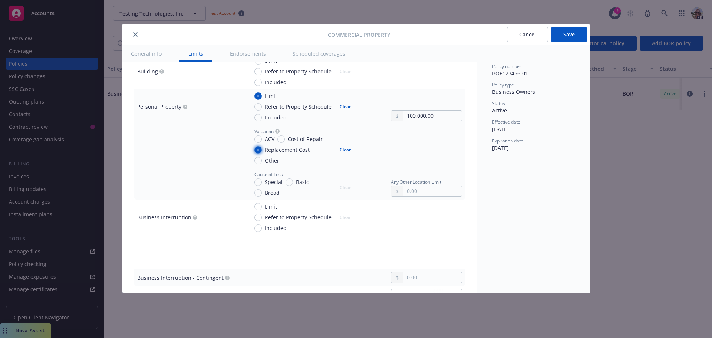
scroll to position [334, 0]
click at [256, 178] on input "Special" at bounding box center [257, 179] width 7 height 7
radio input "true"
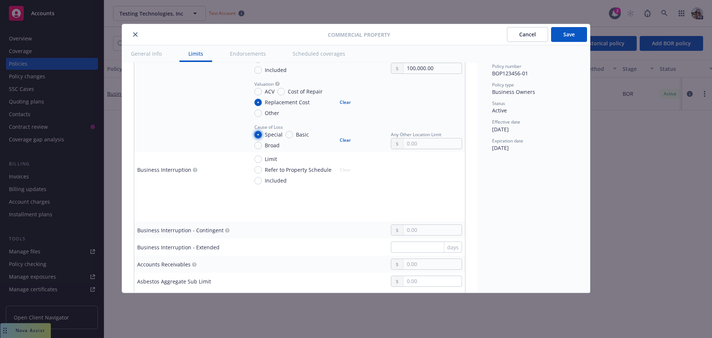
scroll to position [408, 0]
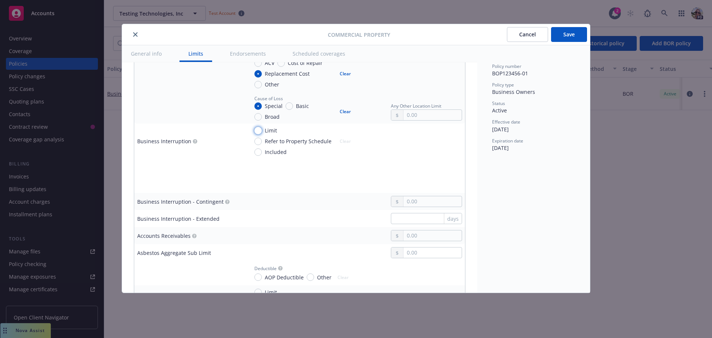
click at [259, 130] on input "Limit" at bounding box center [257, 130] width 7 height 7
radio input "true"
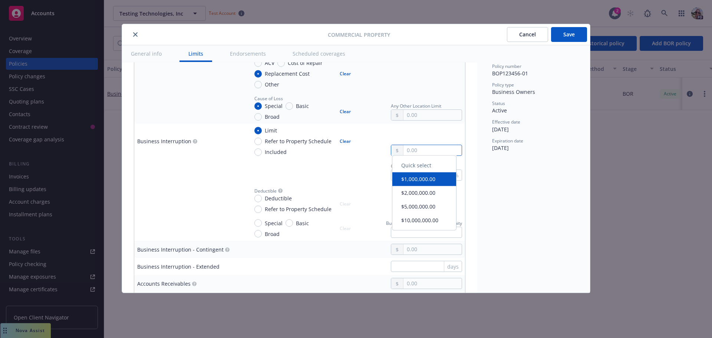
click at [405, 152] on input "text" at bounding box center [432, 150] width 58 height 10
type input "1,000,000.00"
click at [415, 183] on button "$1,000,000.00" at bounding box center [424, 181] width 64 height 14
click at [259, 143] on input "Refer to Property Schedule" at bounding box center [257, 140] width 7 height 7
radio input "true"
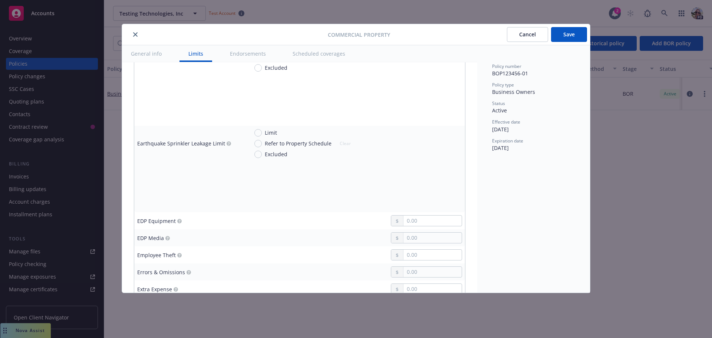
scroll to position [964, 0]
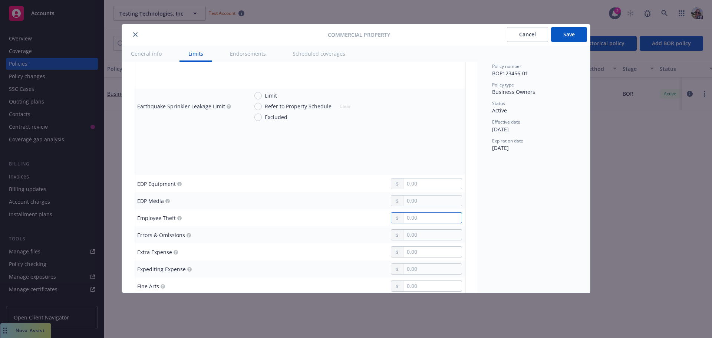
click at [405, 217] on input "text" at bounding box center [432, 217] width 58 height 10
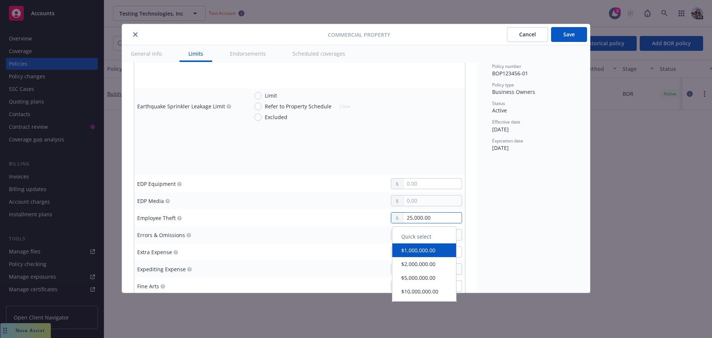
type input "25,000.00"
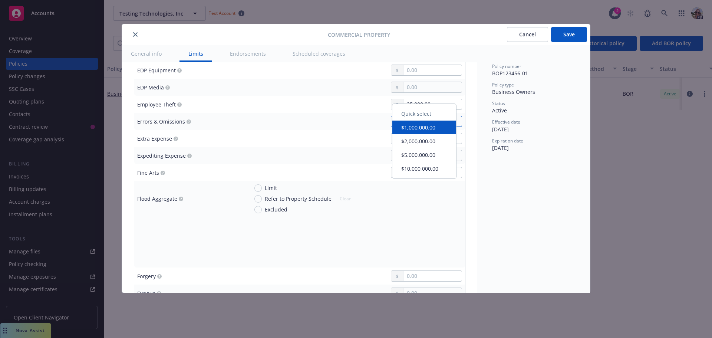
scroll to position [1112, 0]
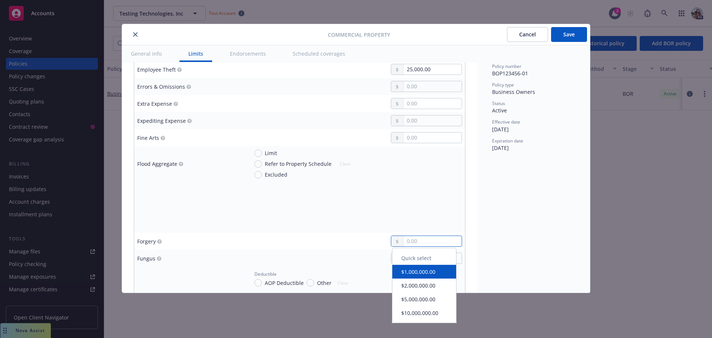
click at [428, 238] on input "text" at bounding box center [432, 241] width 58 height 10
type input "25,000.00"
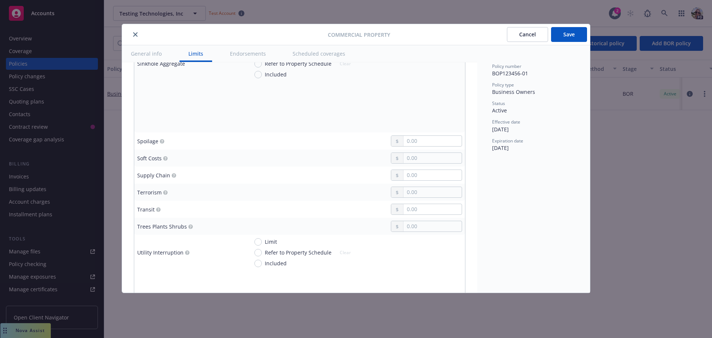
scroll to position [1853, 0]
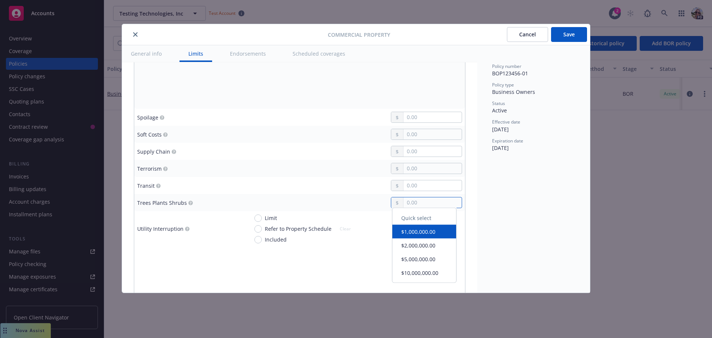
click at [407, 203] on input "text" at bounding box center [432, 202] width 58 height 10
type input "25,000.00"
drag, startPoint x: 430, startPoint y: 205, endPoint x: 384, endPoint y: 208, distance: 46.0
click at [385, 208] on div "25,000.00" at bounding box center [423, 202] width 77 height 11
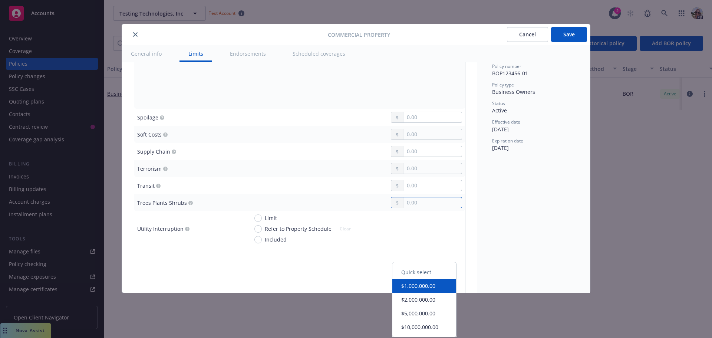
scroll to position [1742, 0]
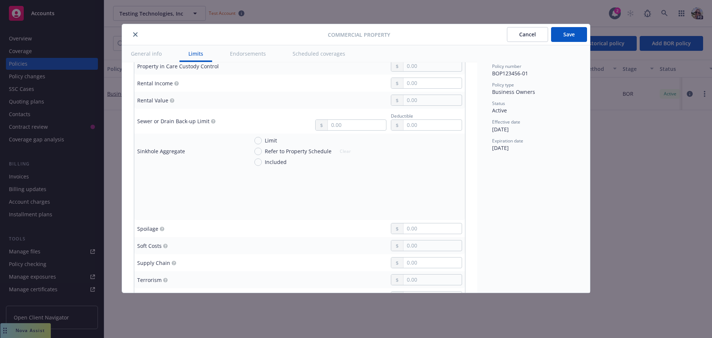
click at [318, 171] on td at bounding box center [354, 177] width 219 height 17
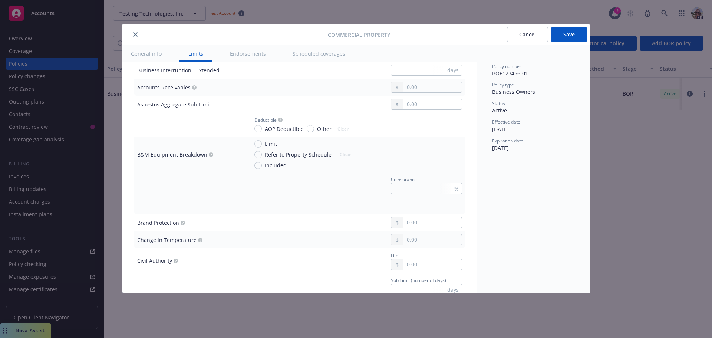
scroll to position [519, 0]
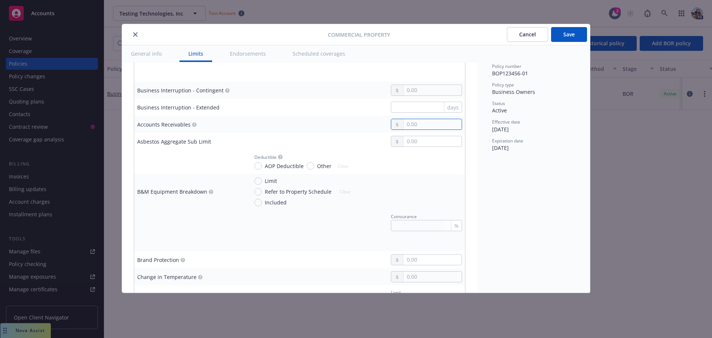
click at [411, 125] on input "text" at bounding box center [432, 124] width 58 height 10
type input "25,000.00"
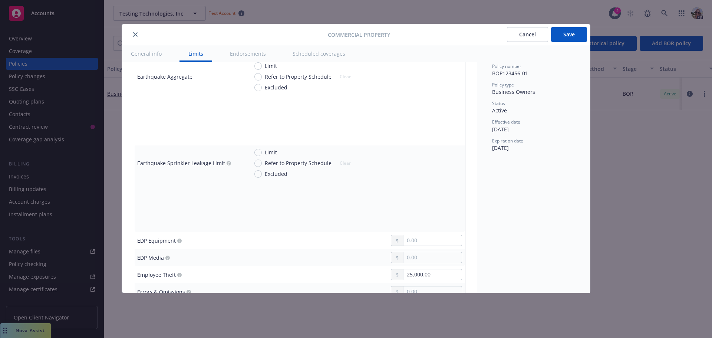
scroll to position [1001, 0]
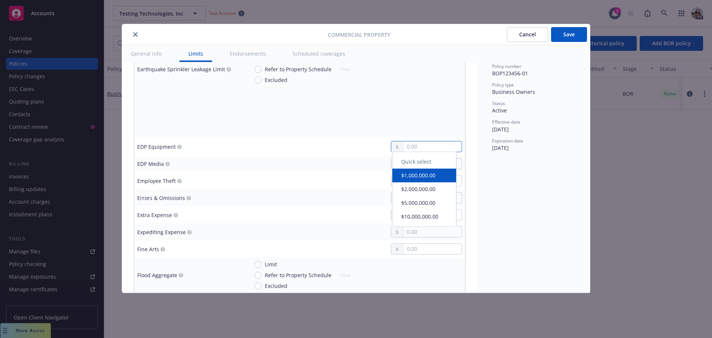
click at [404, 146] on input "text" at bounding box center [432, 146] width 58 height 10
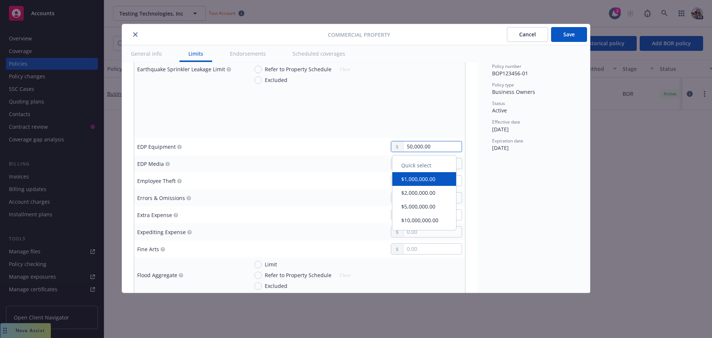
type input "50,000.00"
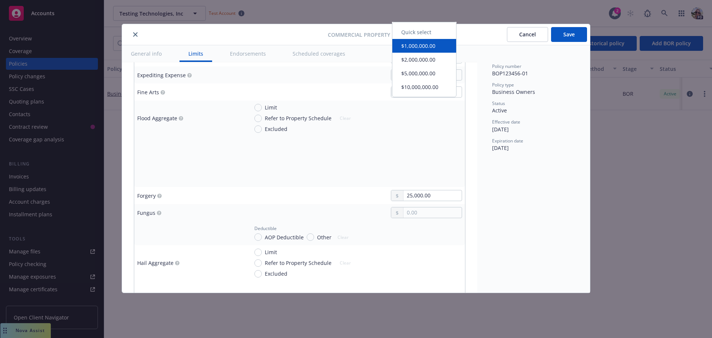
scroll to position [1149, 0]
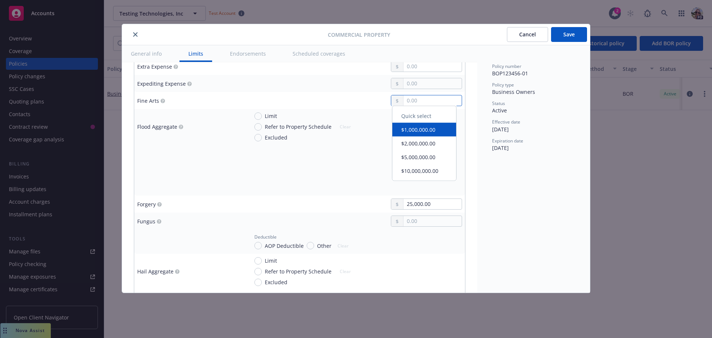
click at [420, 103] on input "text" at bounding box center [432, 100] width 58 height 10
type input "25,000.00"
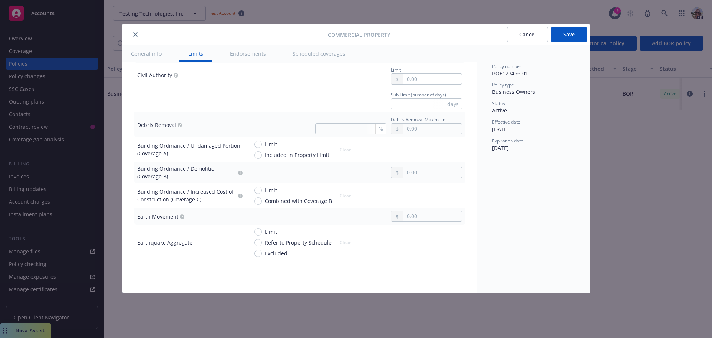
scroll to position [704, 0]
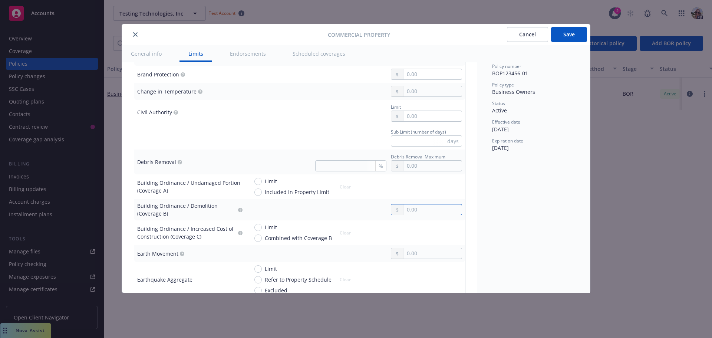
click at [403, 210] on input "text" at bounding box center [432, 209] width 58 height 10
type input "25,000.00"
click at [257, 236] on input "Combined with Coverage B" at bounding box center [257, 237] width 7 height 7
radio input "true"
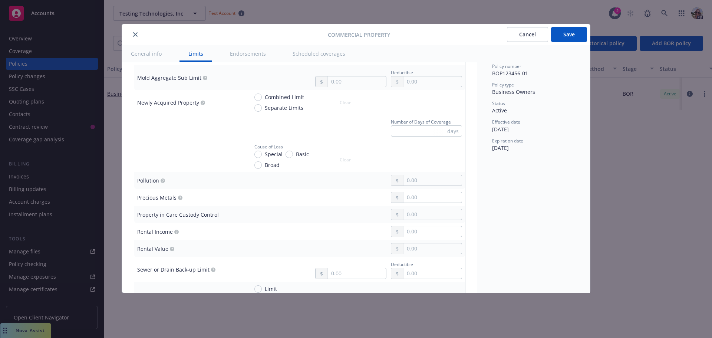
scroll to position [1742, 0]
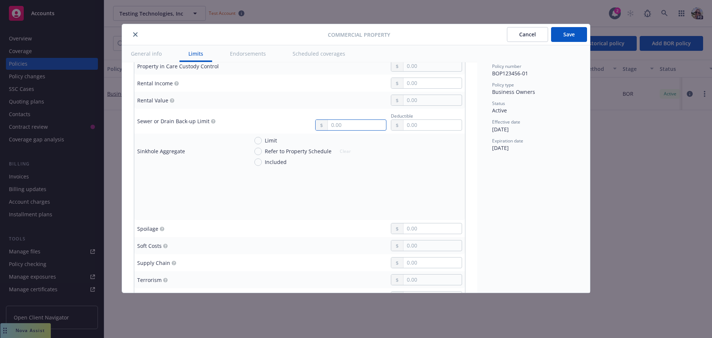
click at [338, 127] on input "text" at bounding box center [357, 125] width 58 height 10
type input "25,000.00"
type input "1,000.00"
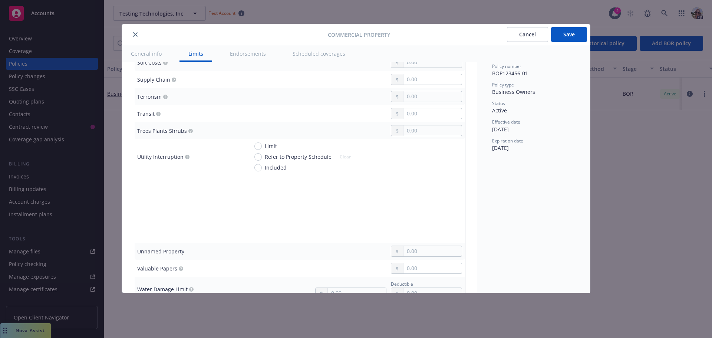
scroll to position [1964, 0]
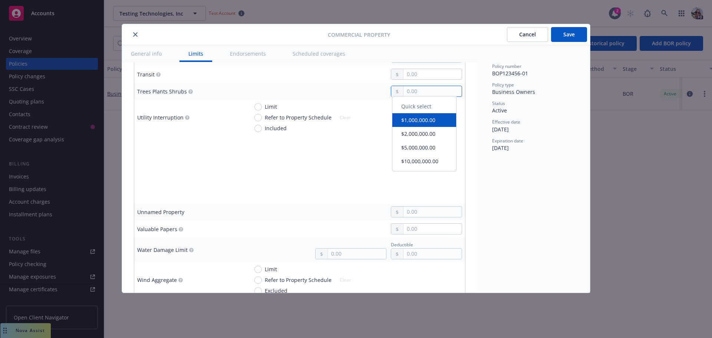
click at [418, 96] on input "text" at bounding box center [432, 91] width 58 height 10
type input "10,000.00"
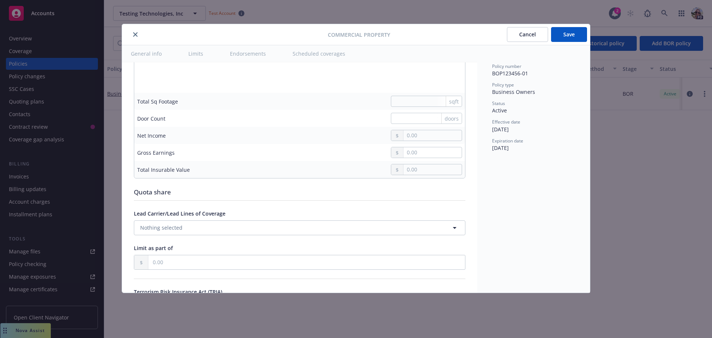
scroll to position [2224, 0]
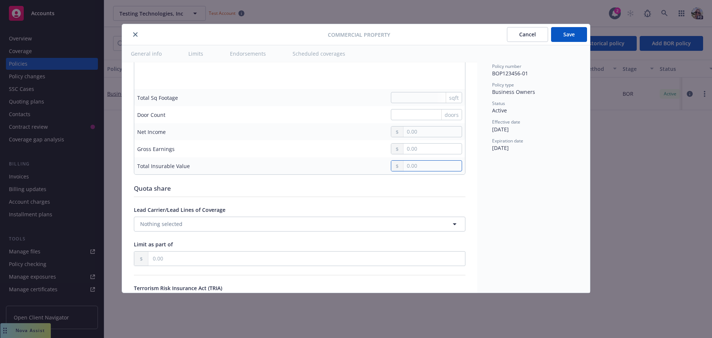
click at [418, 167] on input "text" at bounding box center [432, 165] width 58 height 10
type input "250,000.00"
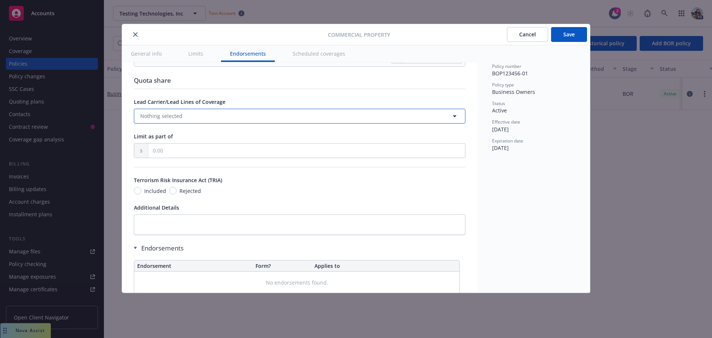
scroll to position [2409, 0]
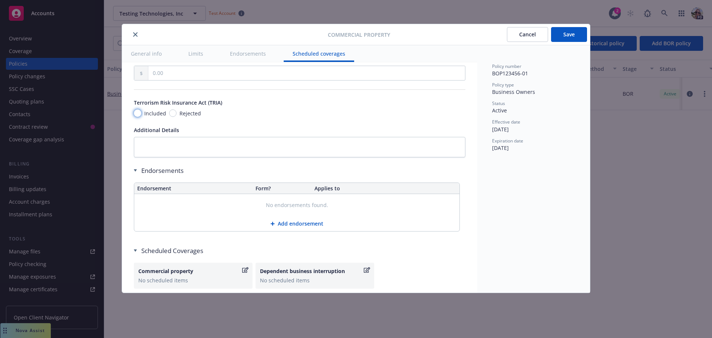
click at [137, 112] on input "Included" at bounding box center [137, 112] width 7 height 7
radio input "true"
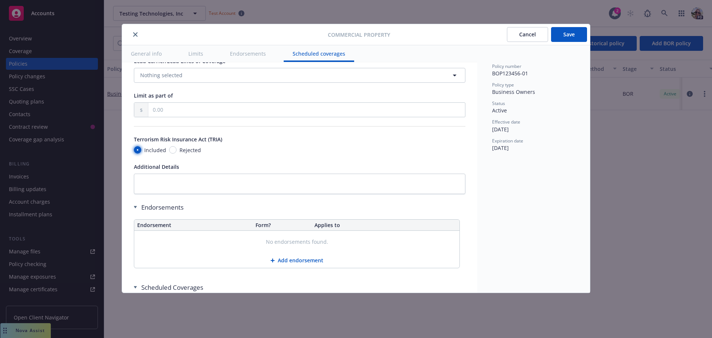
scroll to position [2372, 0]
click at [137, 151] on input "Included" at bounding box center [137, 149] width 7 height 7
click at [237, 148] on div "Included Rejected" at bounding box center [299, 150] width 331 height 8
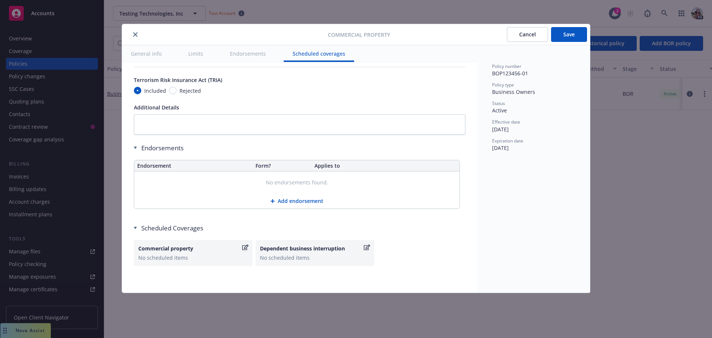
click at [292, 201] on button "Add endorsement" at bounding box center [296, 200] width 325 height 15
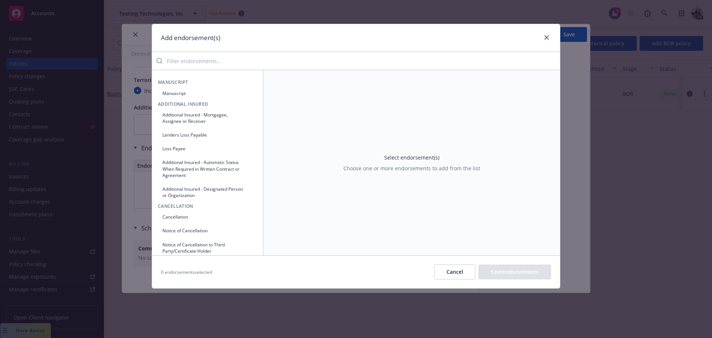
click at [186, 61] on input "search" at bounding box center [360, 60] width 397 height 15
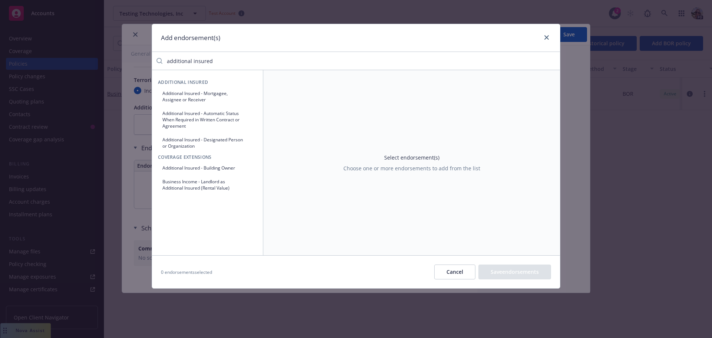
type input "additional insured"
click at [199, 141] on button "Additional Insured - Designated Person or Organization" at bounding box center [207, 142] width 99 height 19
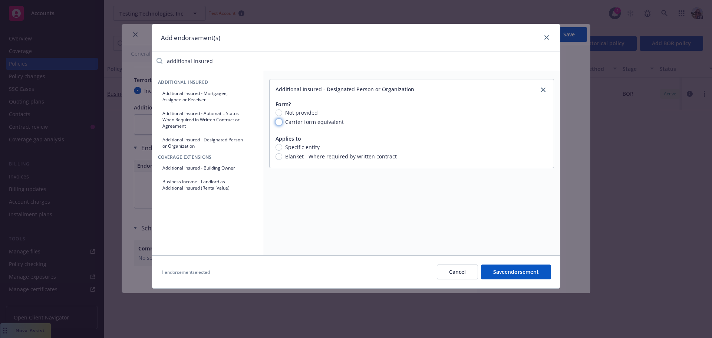
click at [281, 122] on input "Carrier form equivalent" at bounding box center [278, 122] width 7 height 7
radio input "true"
click at [278, 179] on input "Blanket - Where required by written contract" at bounding box center [278, 179] width 7 height 7
radio input "true"
drag, startPoint x: 220, startPoint y: 61, endPoint x: 146, endPoint y: 66, distance: 74.3
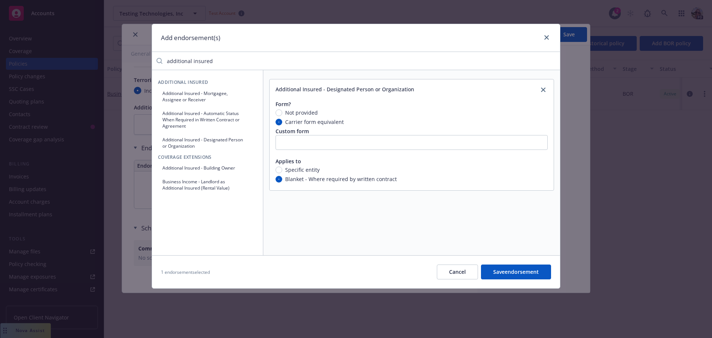
click at [146, 66] on div "Add endorsement(s) additional insured Additional Insured Additional Insured - M…" at bounding box center [356, 169] width 712 height 338
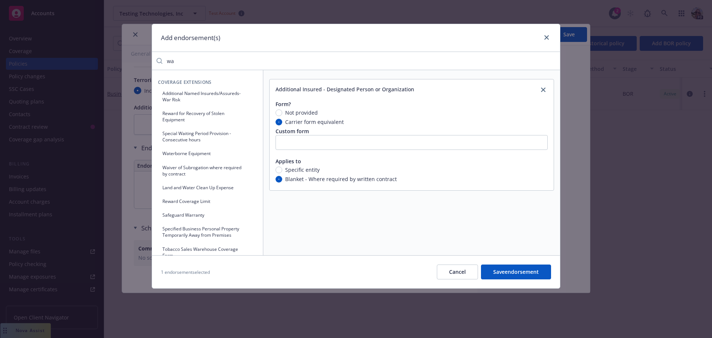
type input "w"
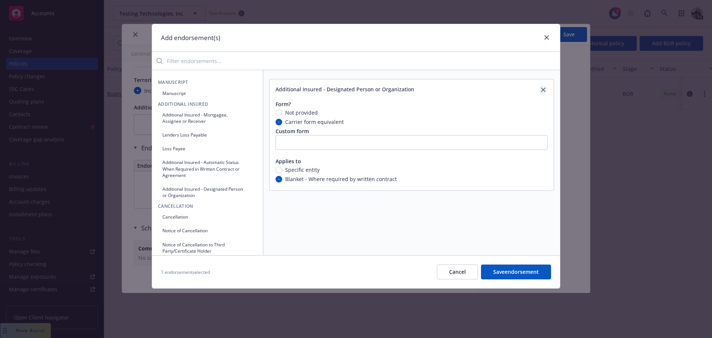
click at [543, 89] on icon "close" at bounding box center [543, 89] width 4 height 4
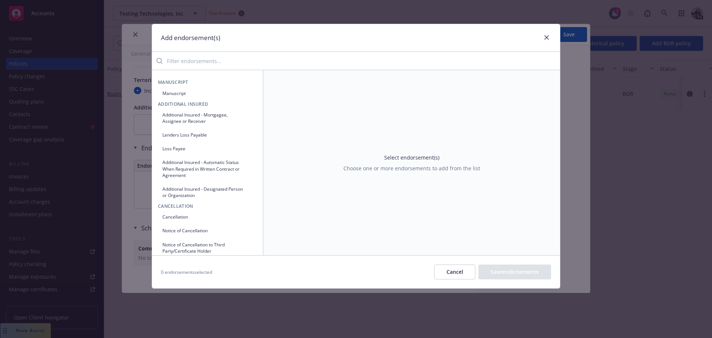
click at [191, 57] on input "search" at bounding box center [360, 60] width 397 height 15
click at [188, 148] on button "Loss Payee" at bounding box center [207, 148] width 99 height 12
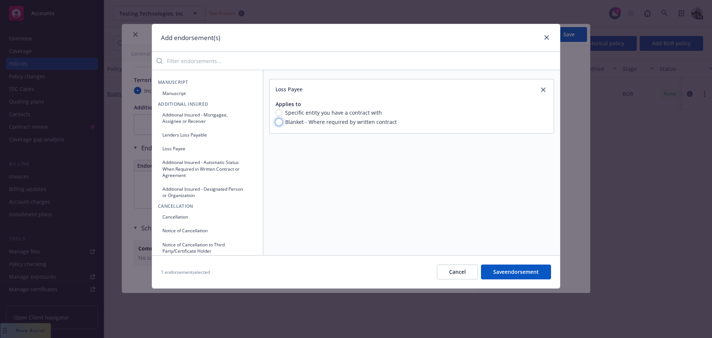
click at [277, 123] on input "Blanket - Where required by written contract" at bounding box center [278, 122] width 7 height 7
radio input "true"
click at [279, 113] on input "Specific entity you have a contract with" at bounding box center [278, 112] width 7 height 7
radio input "true"
click at [277, 123] on input "Blanket - Where required by written contract" at bounding box center [278, 122] width 7 height 7
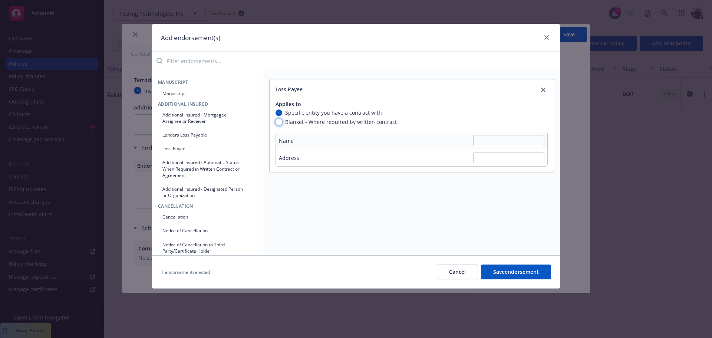
radio input "true"
click at [192, 60] on input "search" at bounding box center [360, 60] width 397 height 15
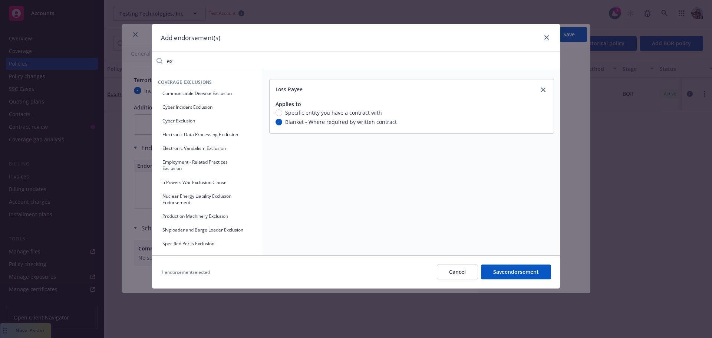
type input "e"
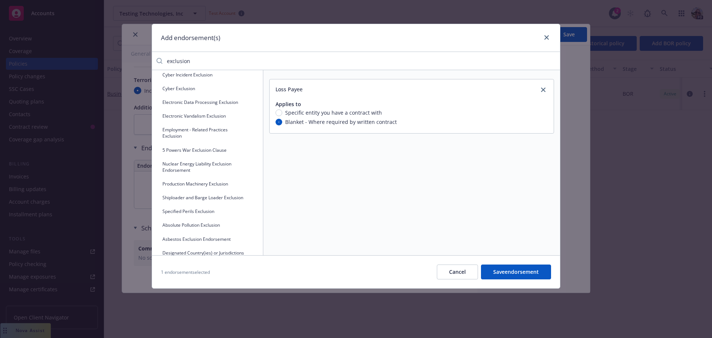
scroll to position [0, 0]
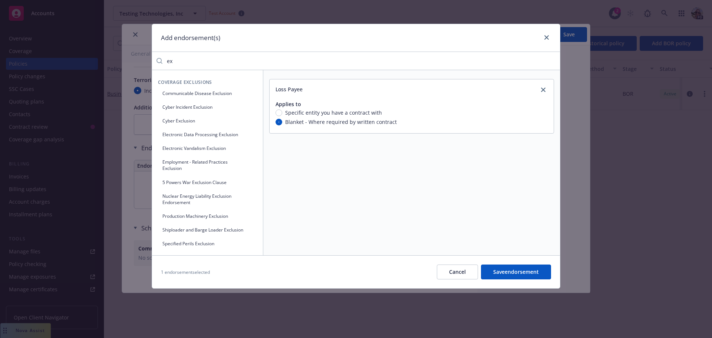
type input "e"
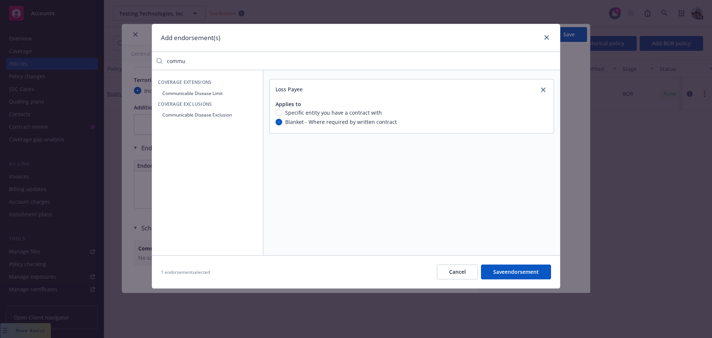
type input "commu"
click at [182, 116] on button "Communicable Disease Exclusion" at bounding box center [207, 115] width 99 height 12
click at [399, 166] on input "Yes" at bounding box center [399, 166] width 7 height 7
radio input "true"
drag, startPoint x: 198, startPoint y: 60, endPoint x: 150, endPoint y: 63, distance: 47.9
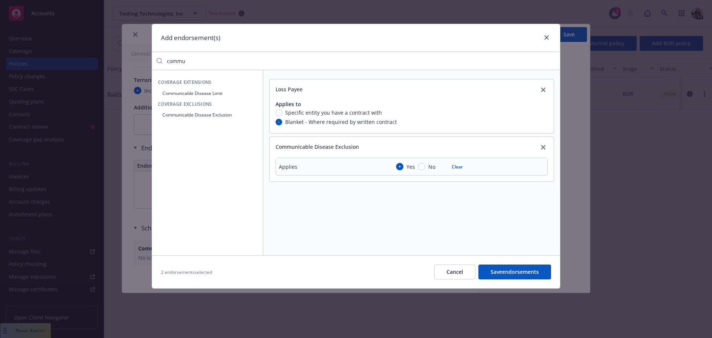
click at [150, 63] on div "Add endorsement(s) commu Coverage Extensions Communicable Disease Limit Coverag…" at bounding box center [356, 169] width 712 height 338
type input "cyber"
click at [175, 131] on button "Marine Cyber Endorsement" at bounding box center [207, 128] width 99 height 12
click at [398, 215] on input "Yes" at bounding box center [399, 214] width 7 height 7
radio input "true"
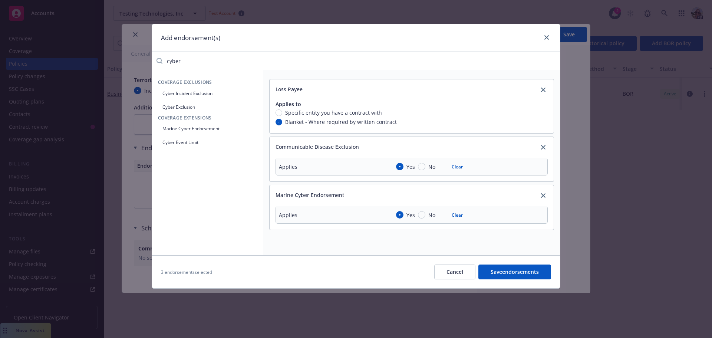
drag, startPoint x: 188, startPoint y: 62, endPoint x: 163, endPoint y: 65, distance: 24.2
click at [163, 65] on input "cyber" at bounding box center [360, 60] width 397 height 15
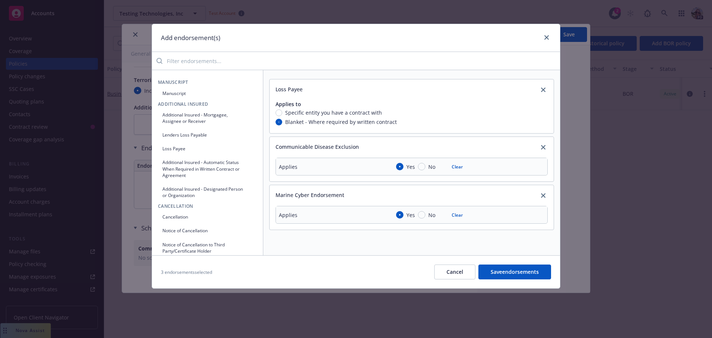
click at [186, 64] on input "search" at bounding box center [360, 60] width 397 height 15
click at [173, 94] on button "Manuscript" at bounding box center [207, 93] width 99 height 12
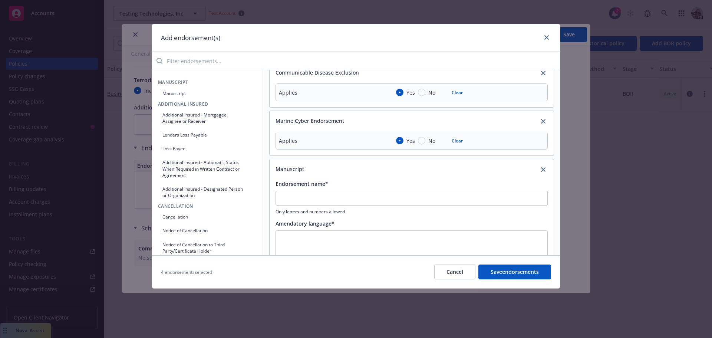
scroll to position [100, 0]
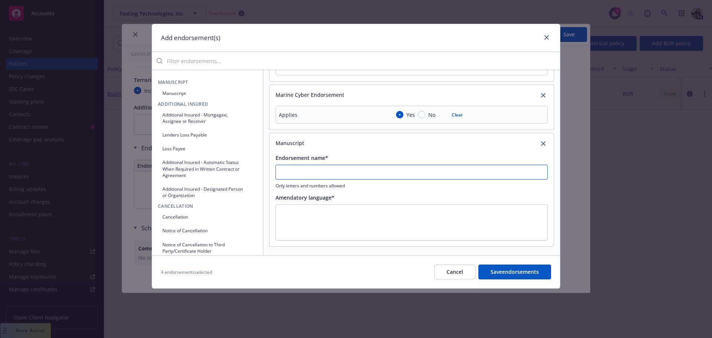
click at [284, 169] on input "Endorsement name*" at bounding box center [411, 172] width 272 height 15
type input "Custom Endorsement"
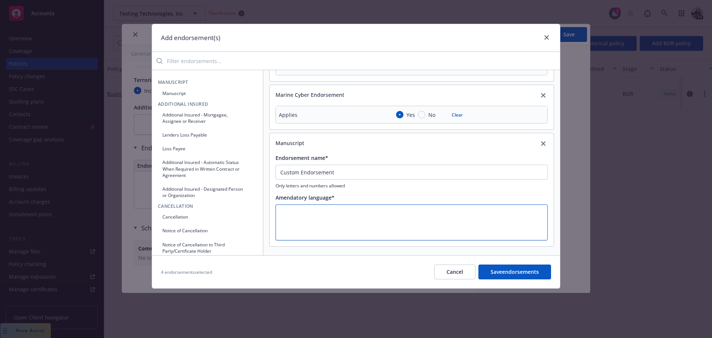
type textarea "x"
type textarea "I"
type textarea "x"
type textarea "In"
type textarea "x"
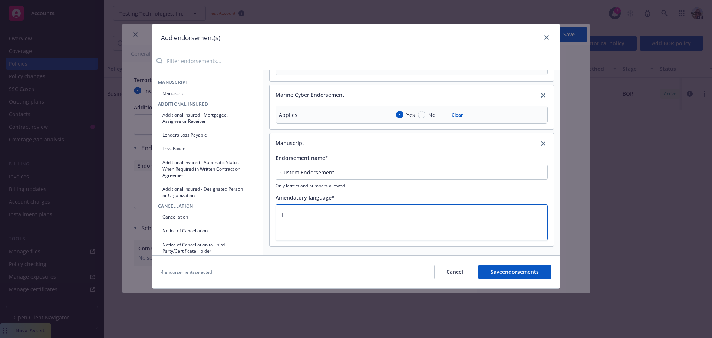
type textarea "Inc"
type textarea "x"
type textarea "Incl"
type textarea "x"
type textarea "Inclu"
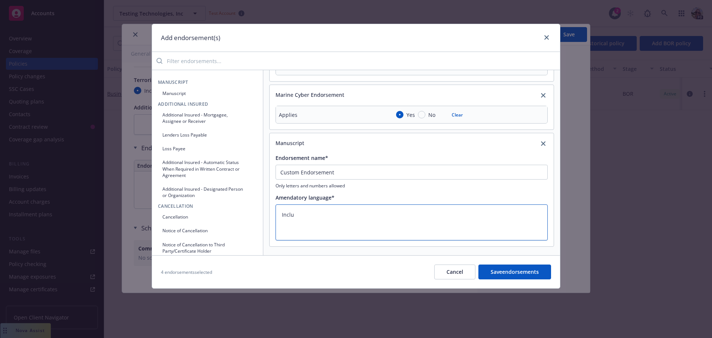
type textarea "x"
type textarea "Includ"
type textarea "x"
type textarea "Include"
type textarea "x"
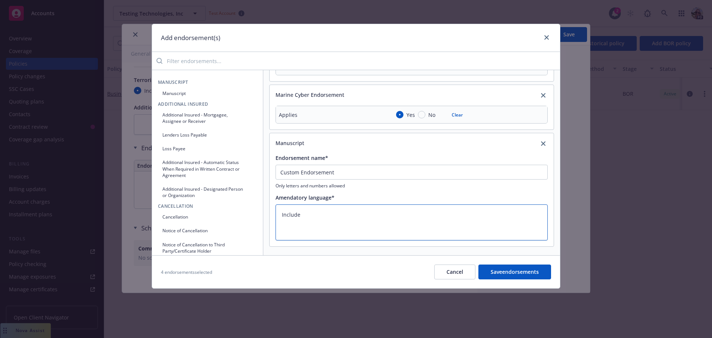
type textarea "Included"
type textarea "x"
type textarea "Included"
type textarea "x"
type textarea "Included -"
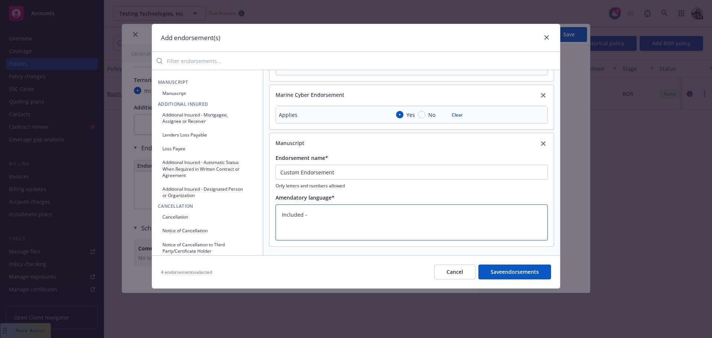
type textarea "x"
type textarea "Included -"
type textarea "x"
type textarea "Included - $"
type textarea "x"
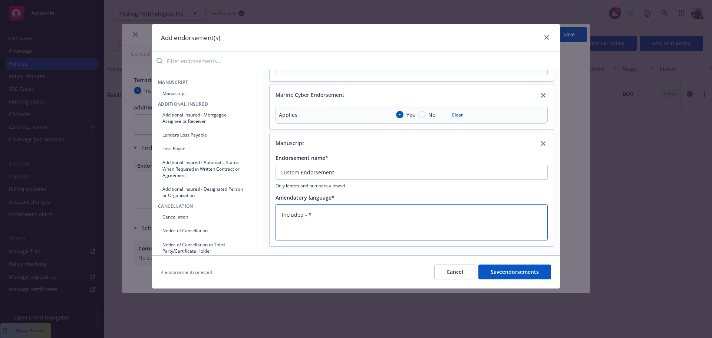
type textarea "Included - $2"
type textarea "x"
type textarea "Included - $25"
type textarea "x"
type textarea "Included - $25,"
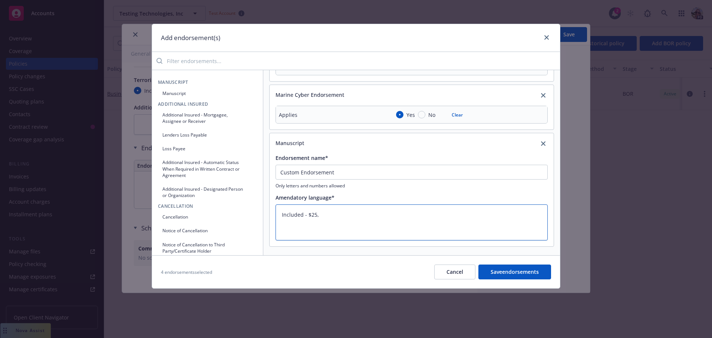
type textarea "x"
type textarea "Included - $25,0"
type textarea "x"
type textarea "Included - $25,00"
type textarea "x"
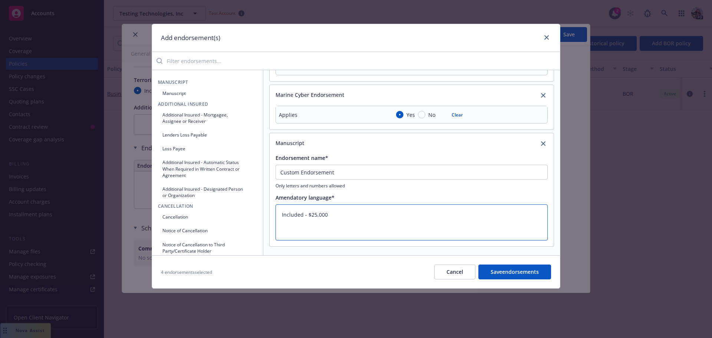
type textarea "Included - $25,000"
click at [496, 274] on button "Save endorsements" at bounding box center [514, 271] width 73 height 15
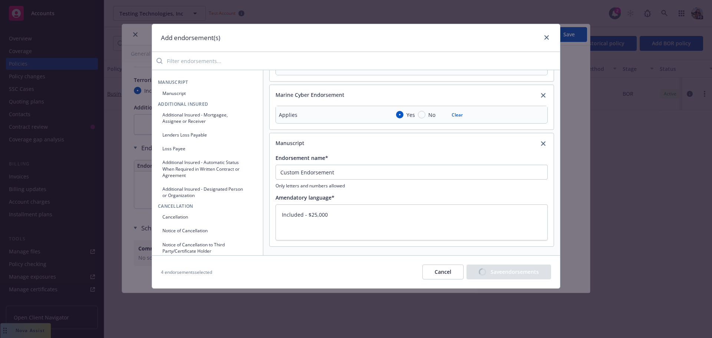
type textarea "x"
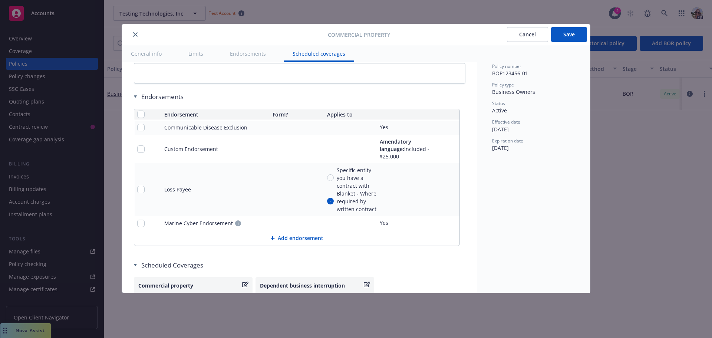
scroll to position [2520, 0]
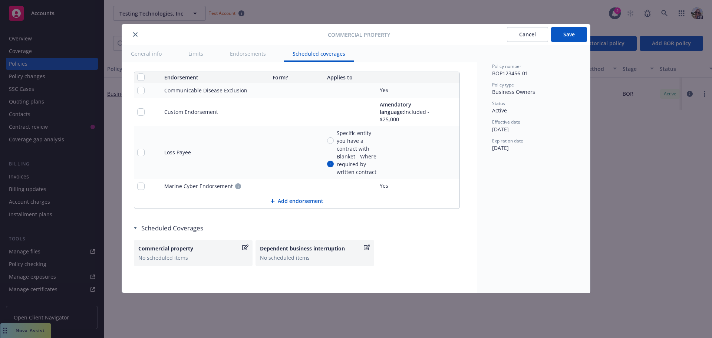
click at [574, 33] on button "Save" at bounding box center [569, 34] width 36 height 15
